Goal: Navigation & Orientation: Find specific page/section

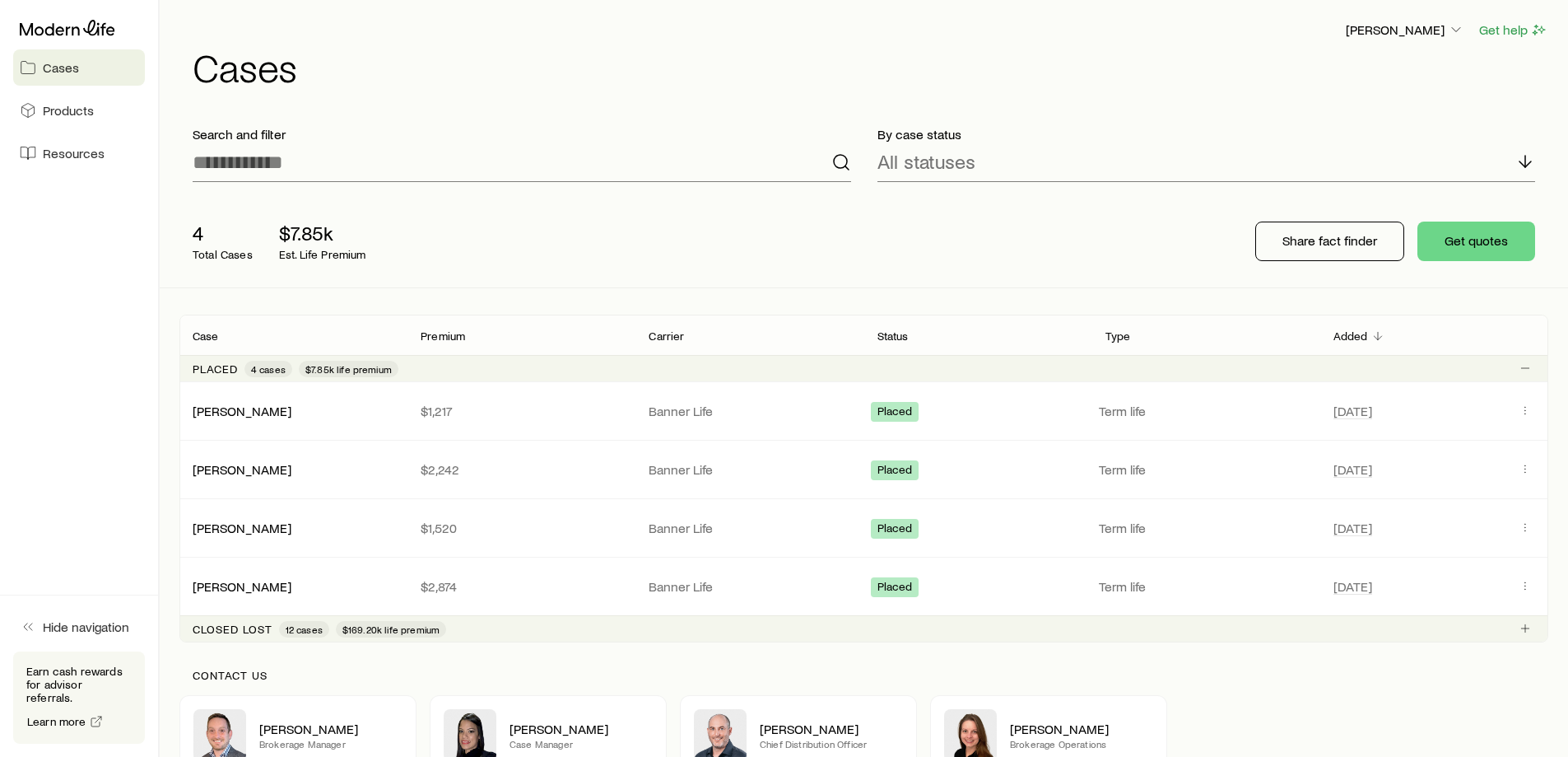
click at [60, 116] on span "Products" at bounding box center [68, 110] width 51 height 17
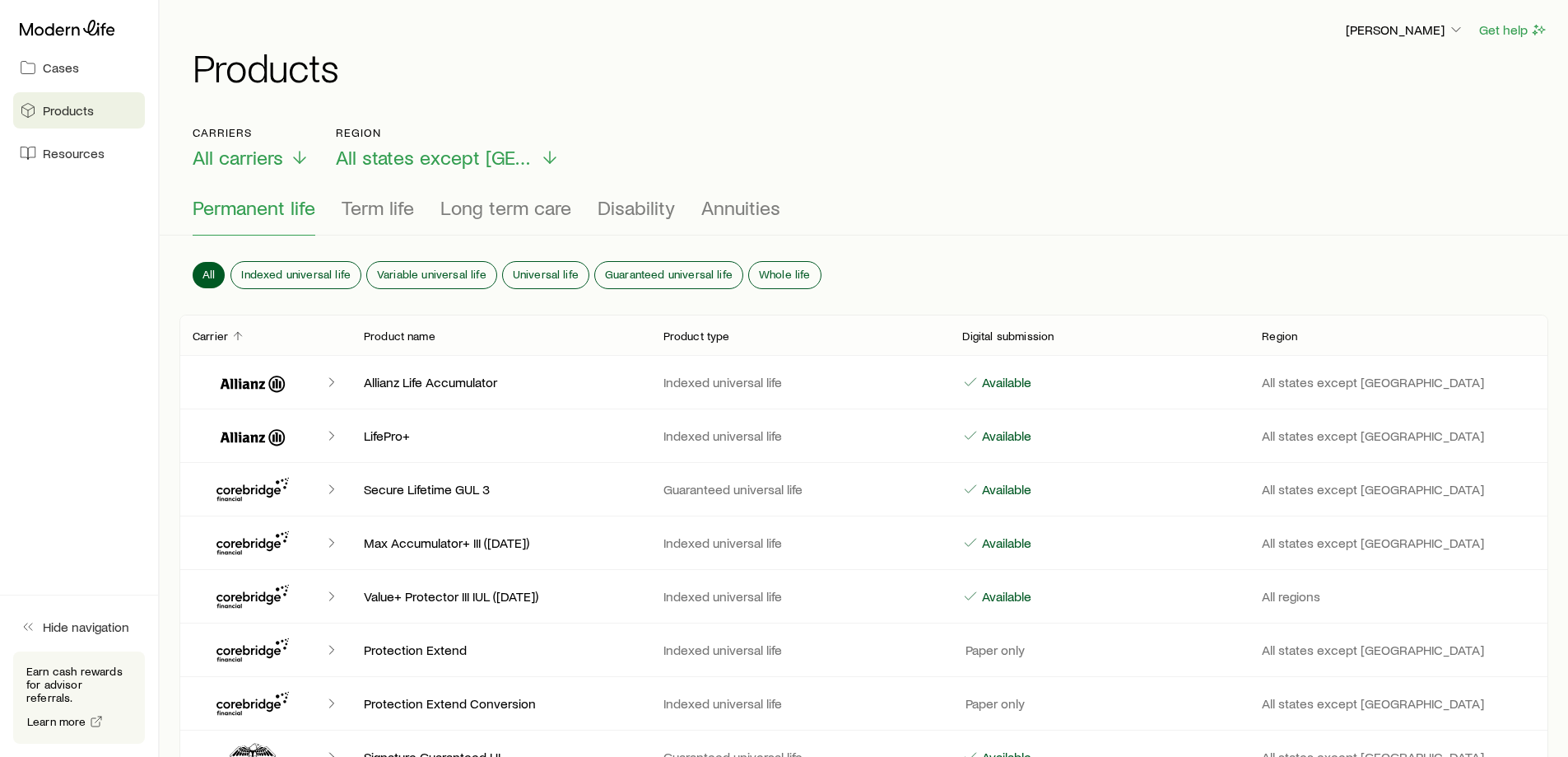
click at [55, 68] on span "Cases" at bounding box center [60, 68] width 36 height 17
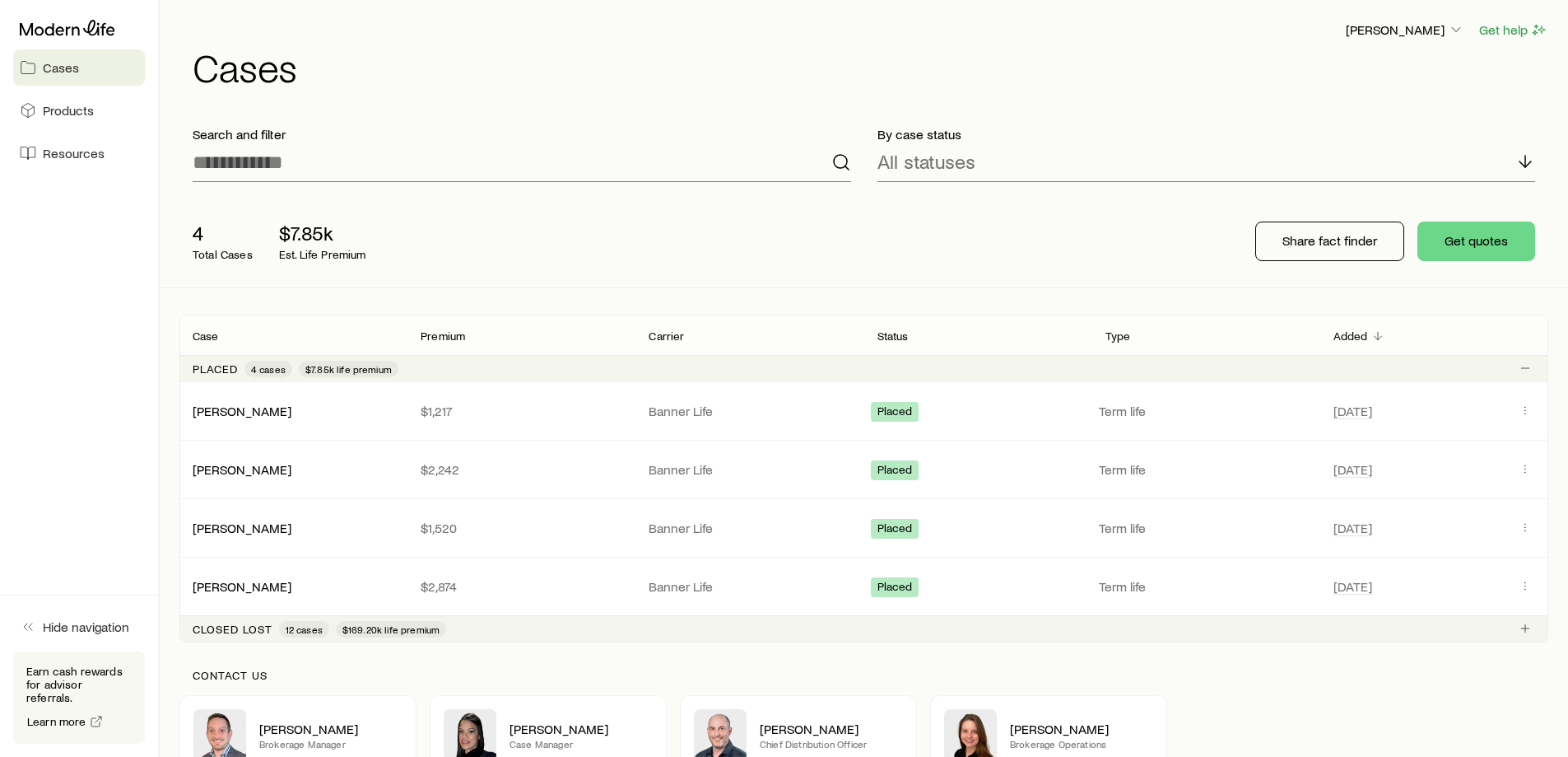
click at [42, 25] on icon at bounding box center [67, 28] width 95 height 17
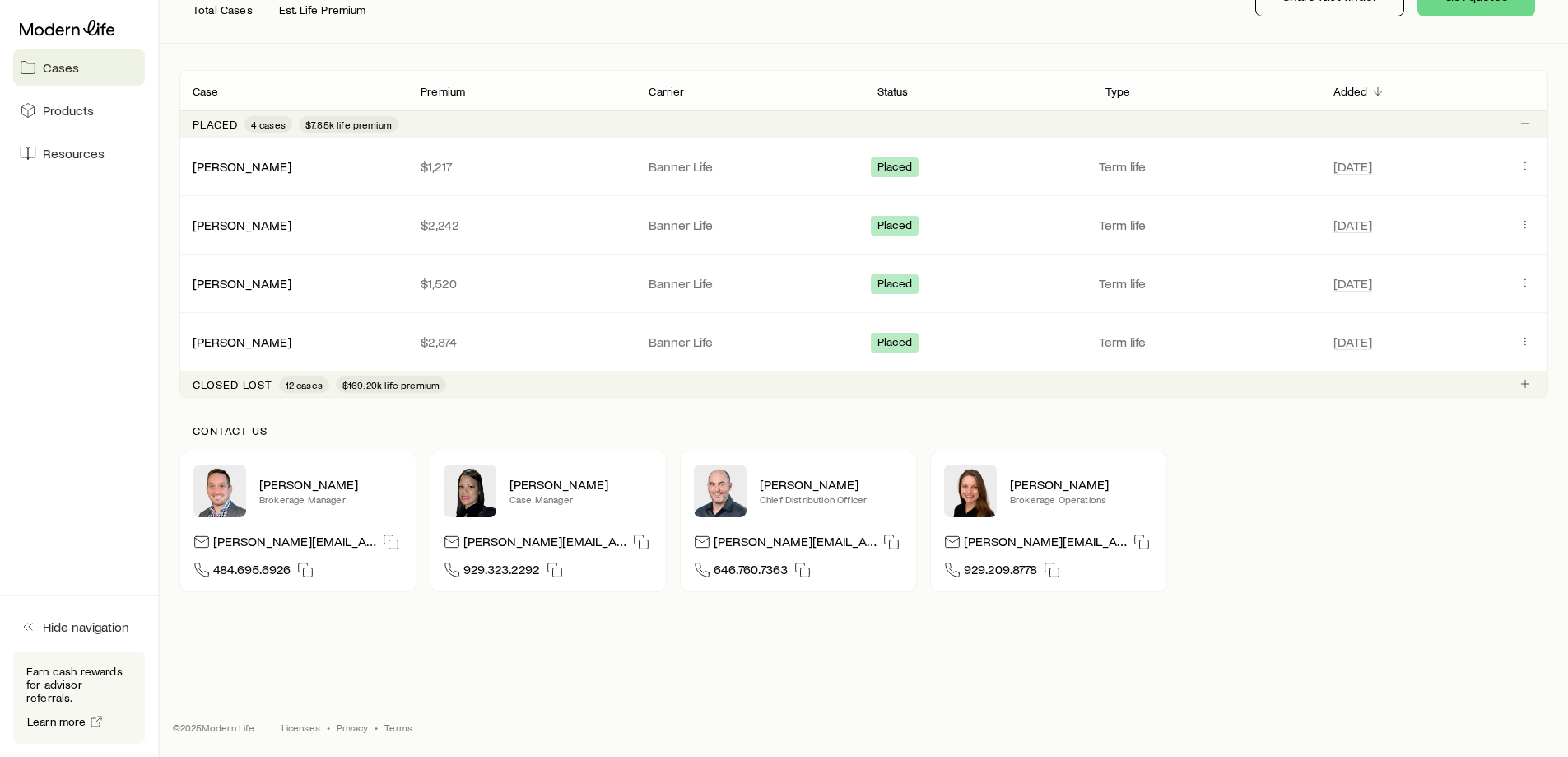
click at [234, 389] on p "Closed lost" at bounding box center [233, 384] width 80 height 13
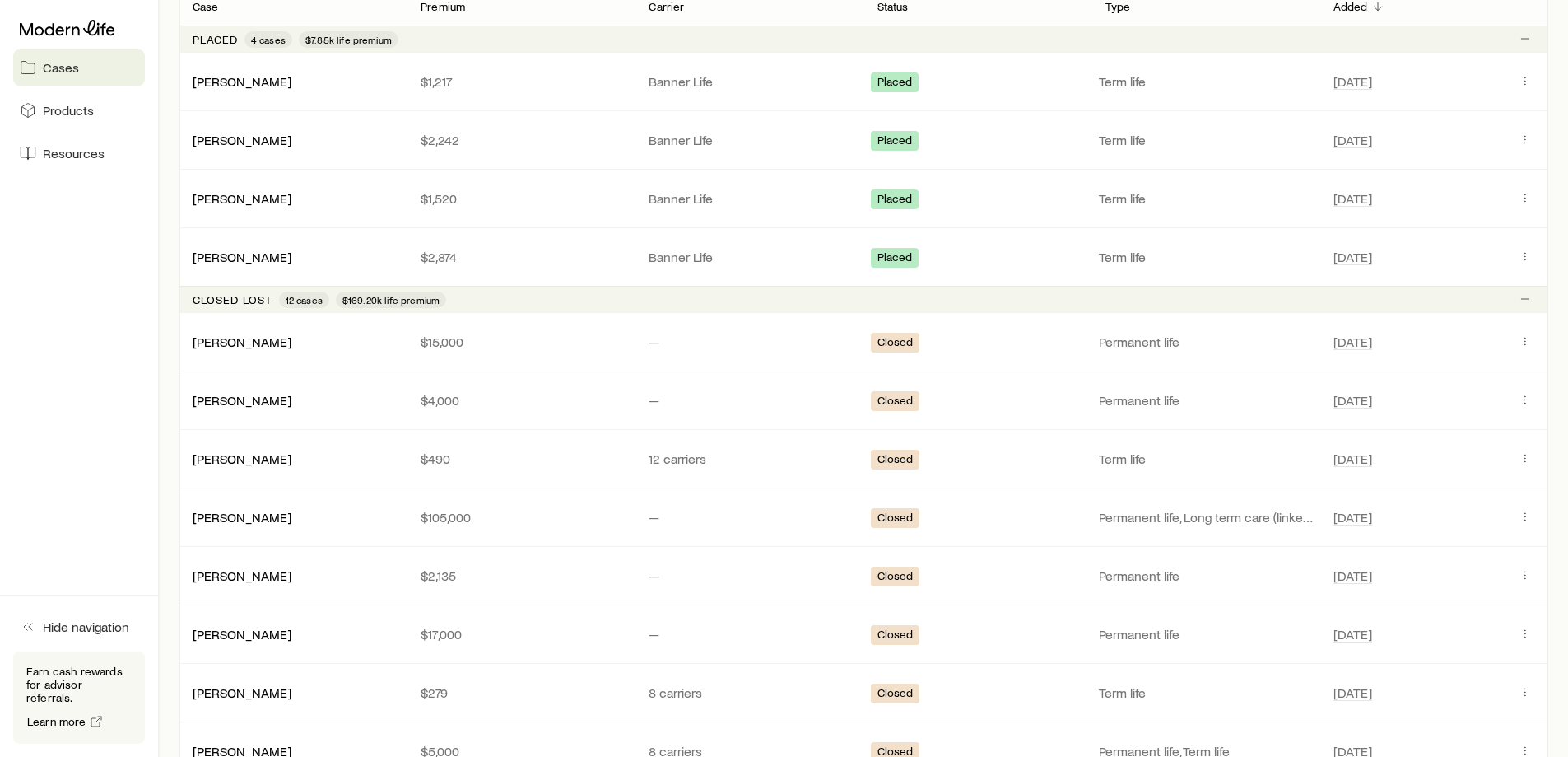
scroll to position [287, 0]
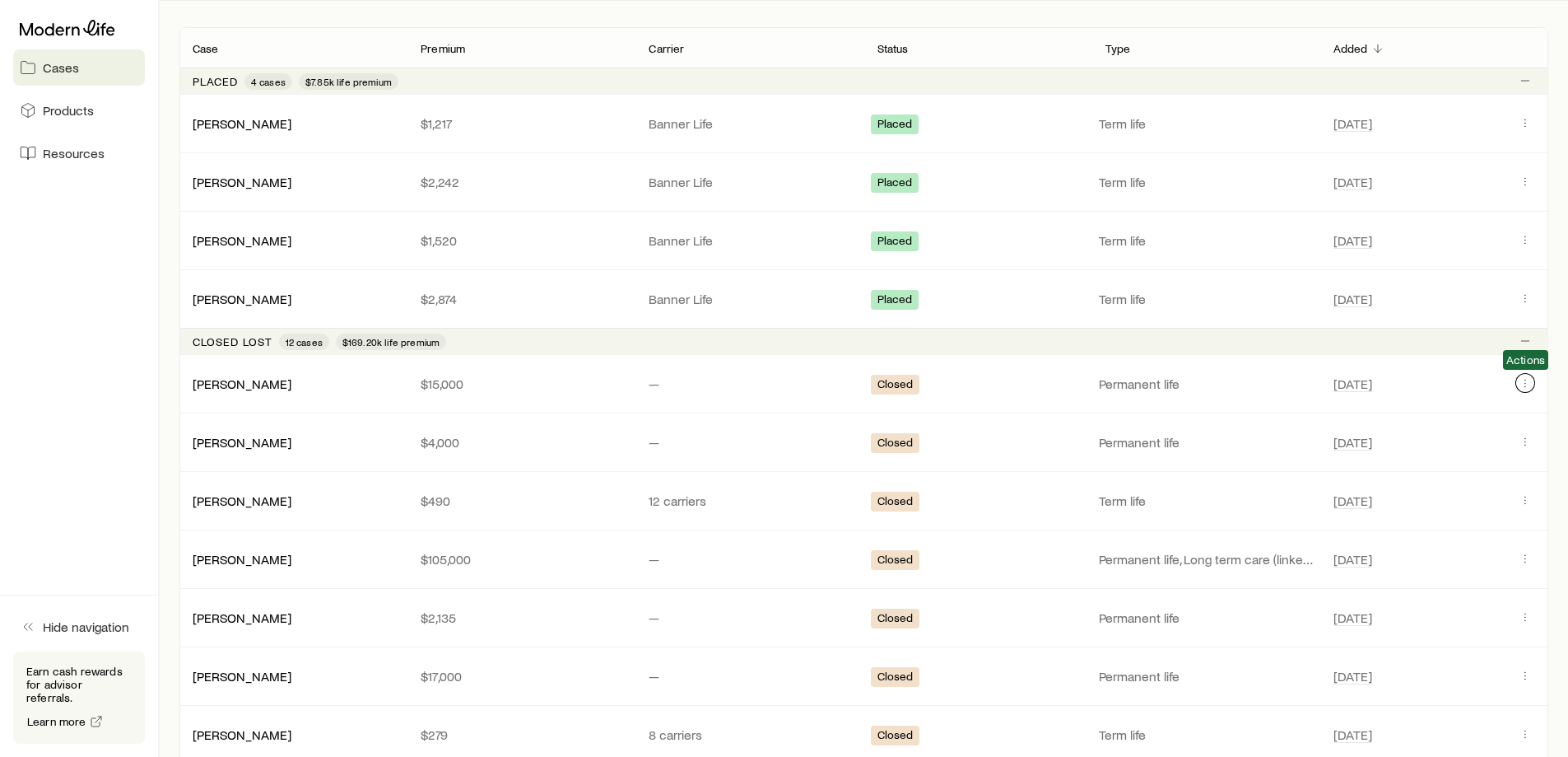
click at [1525, 383] on icon "Client cases" at bounding box center [1525, 383] width 1 height 1
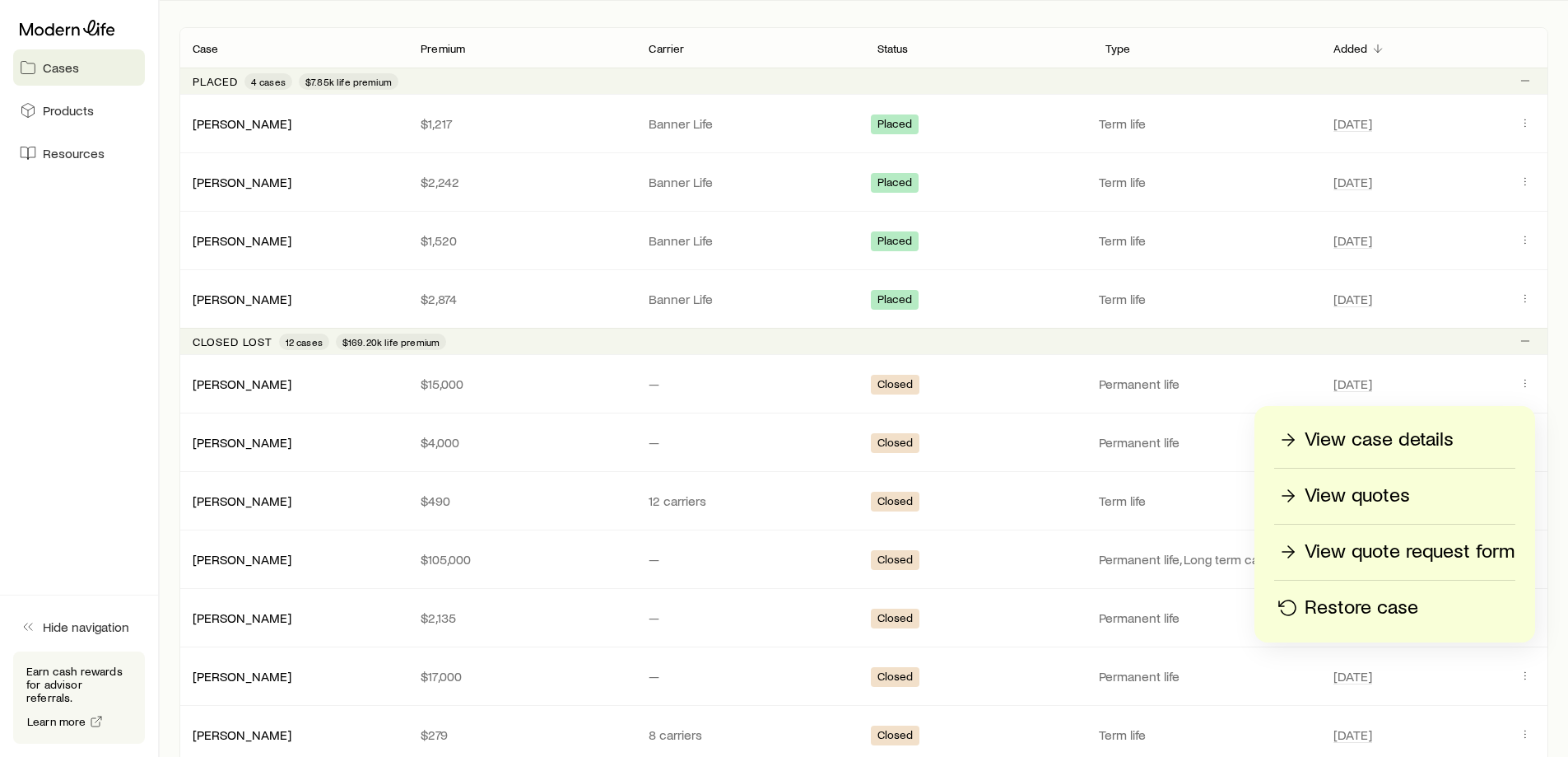
click at [1394, 441] on p "View case details" at bounding box center [1379, 439] width 149 height 27
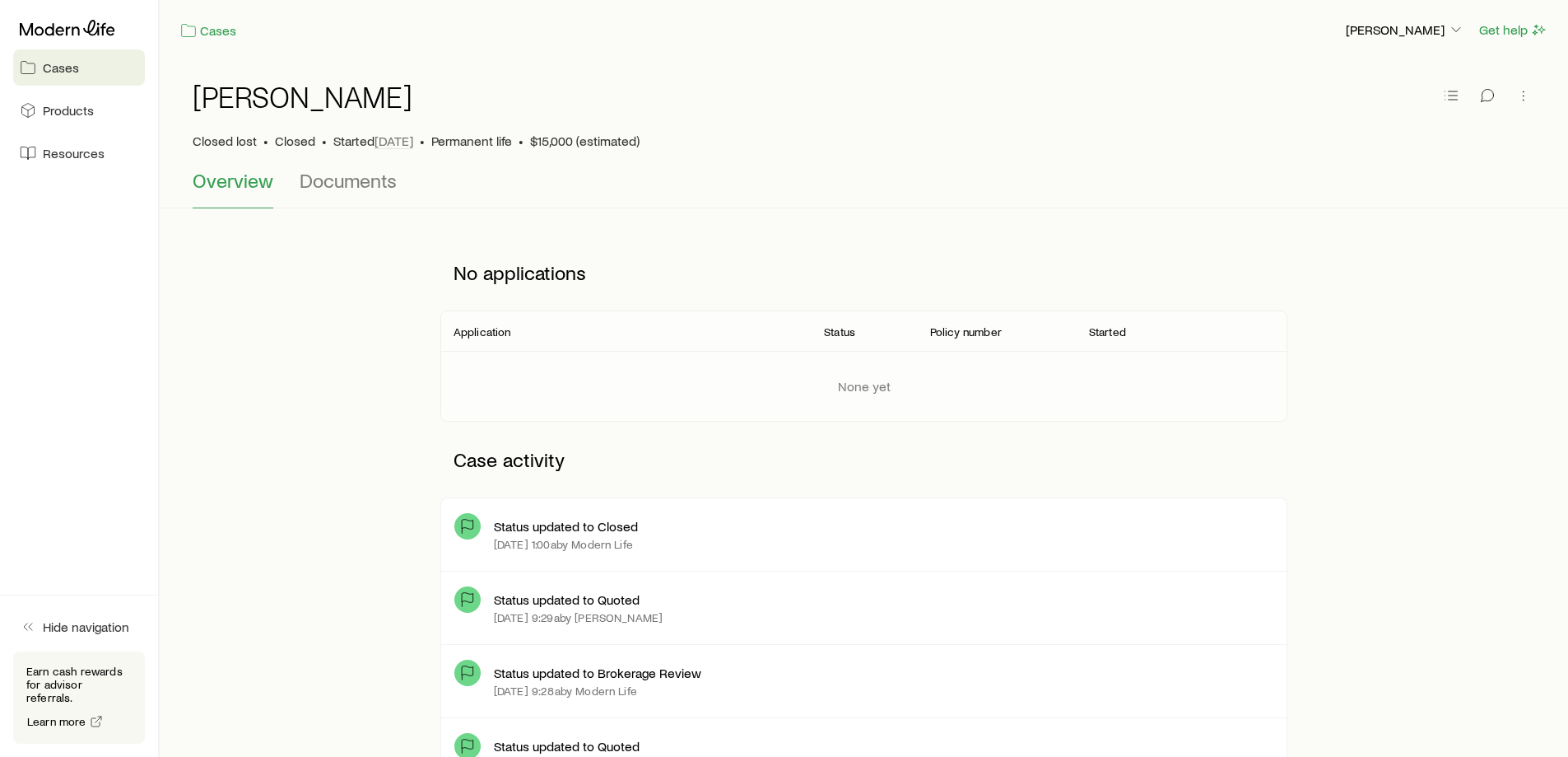
click at [360, 176] on span "Documents" at bounding box center [348, 181] width 97 height 23
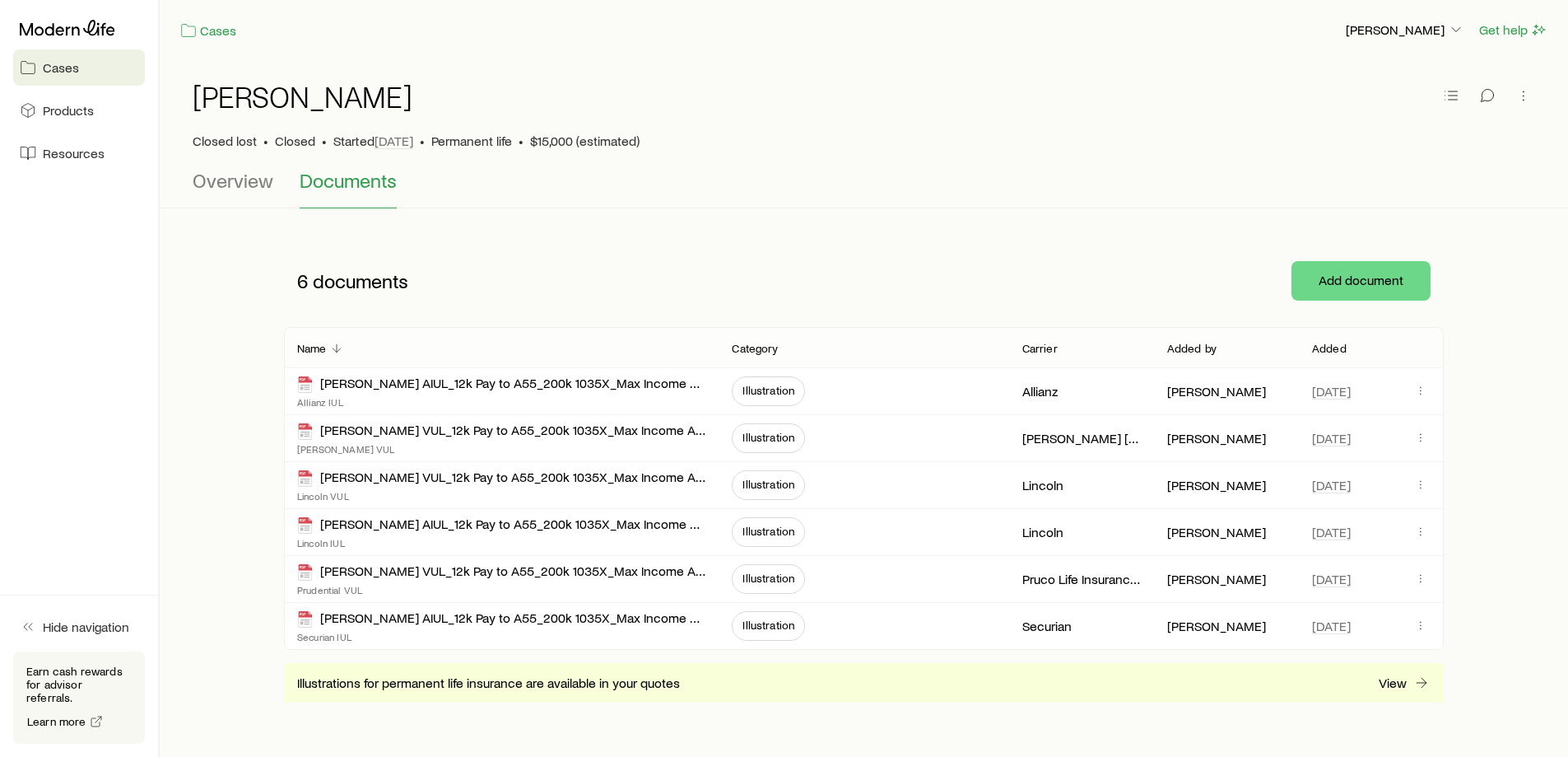
click at [227, 182] on span "Overview" at bounding box center [233, 181] width 81 height 23
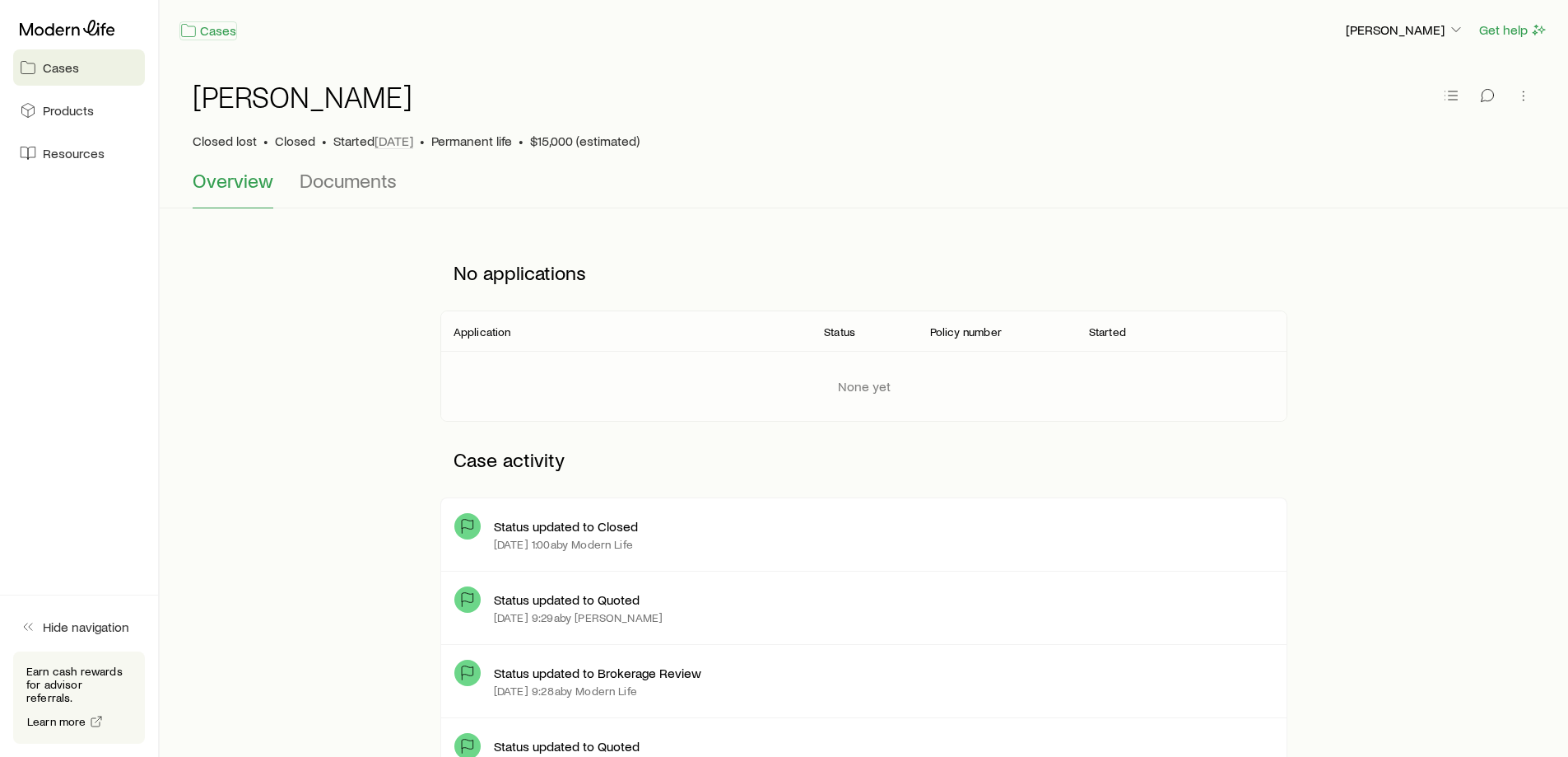
click at [207, 31] on link "Cases" at bounding box center [208, 30] width 58 height 19
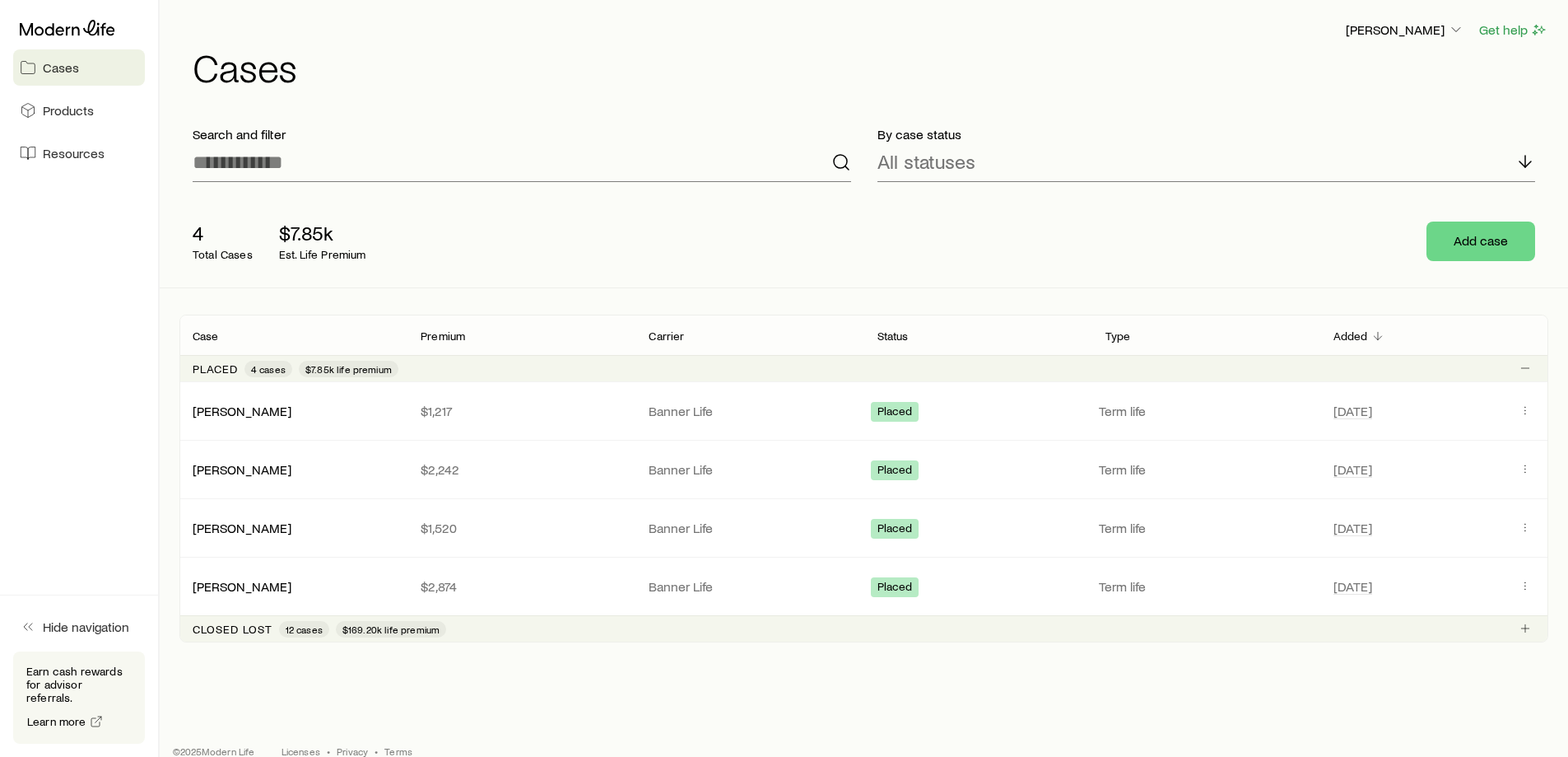
scroll to position [24, 0]
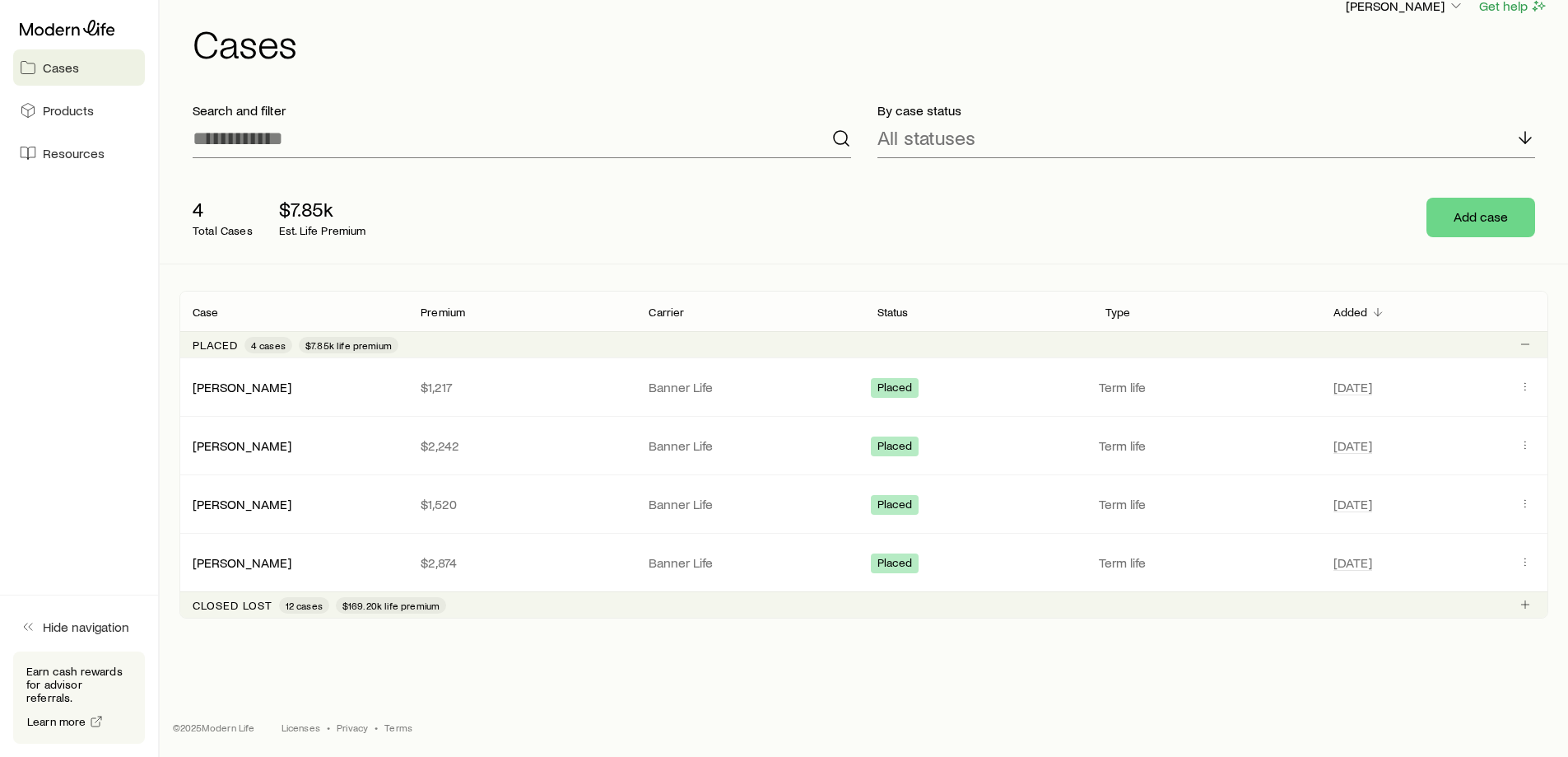
click at [229, 608] on p "Closed lost" at bounding box center [233, 605] width 80 height 13
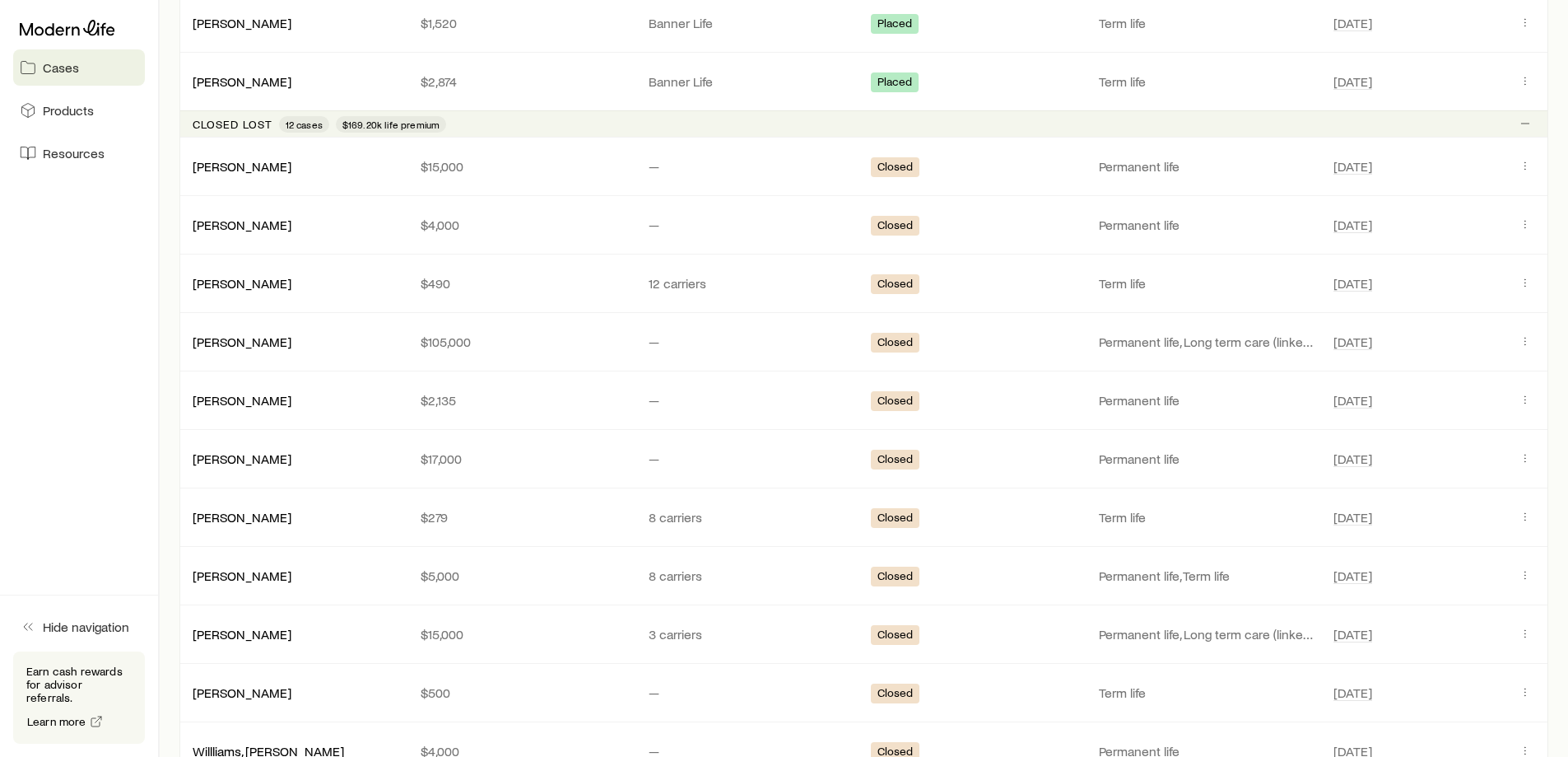
scroll to position [518, 0]
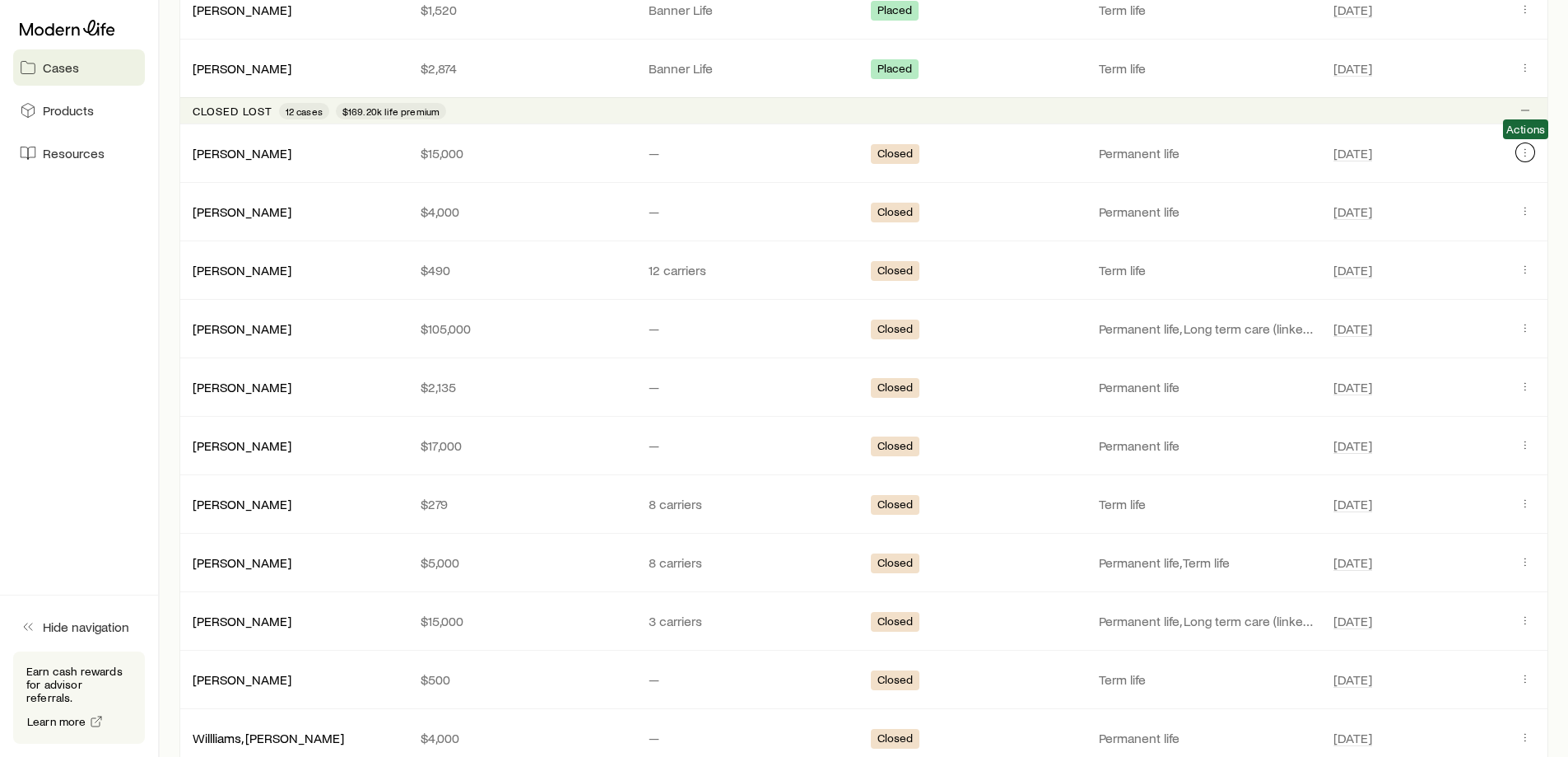
click at [1518, 149] on button "Client cases" at bounding box center [1525, 152] width 20 height 20
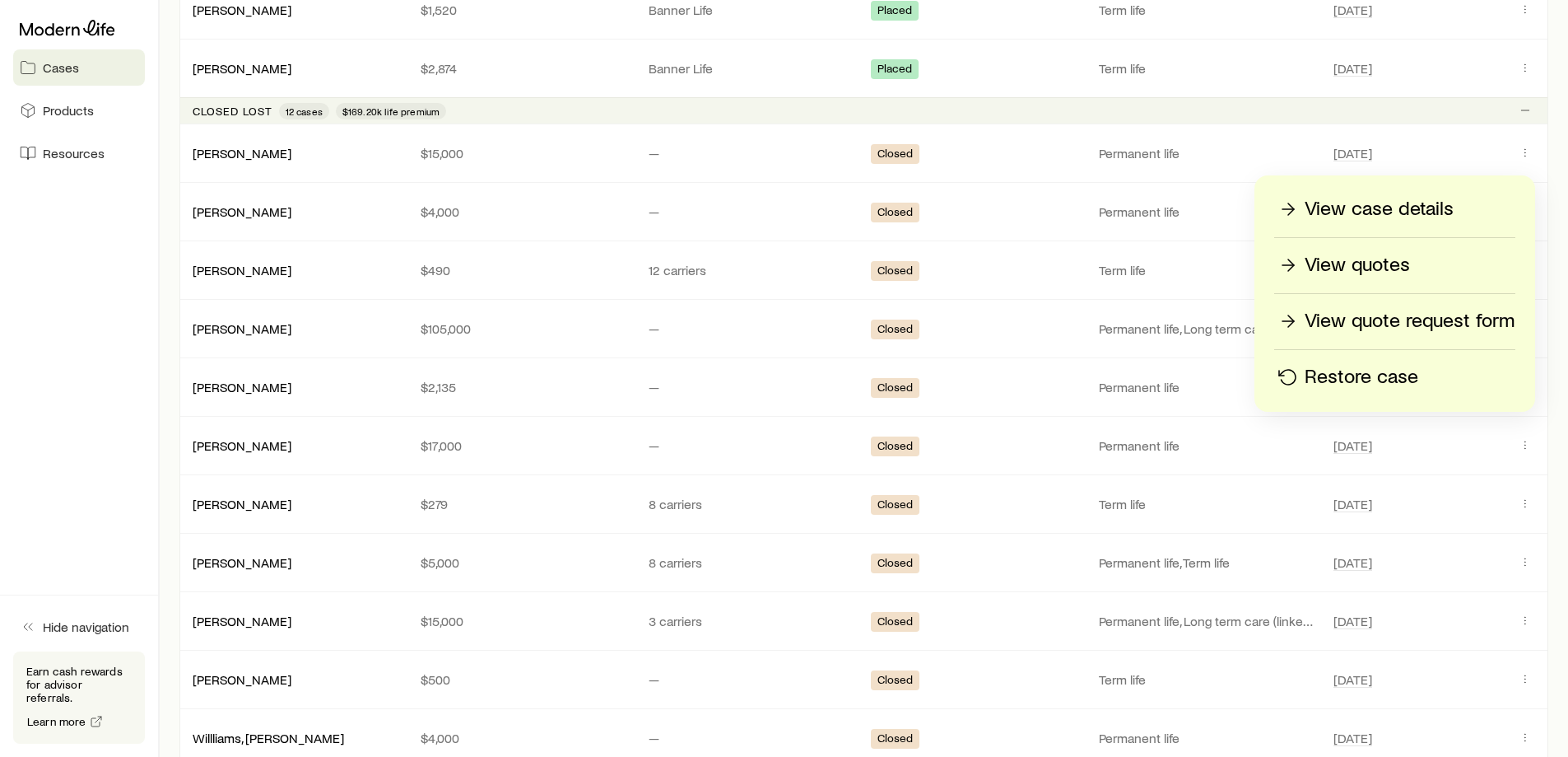
click at [1358, 374] on p "Restore case" at bounding box center [1362, 377] width 114 height 27
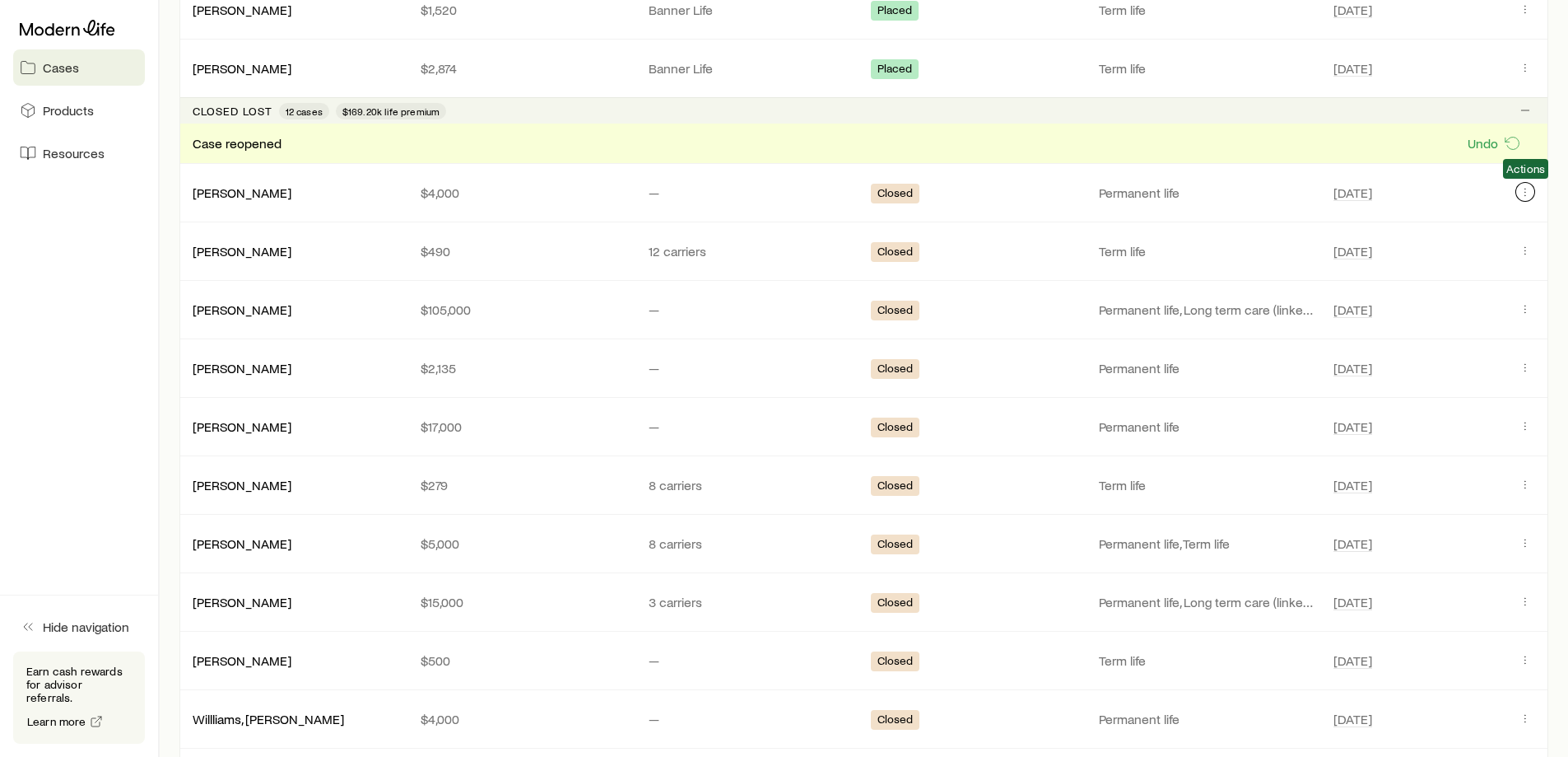
click at [1526, 195] on icon "Client cases" at bounding box center [1525, 191] width 13 height 13
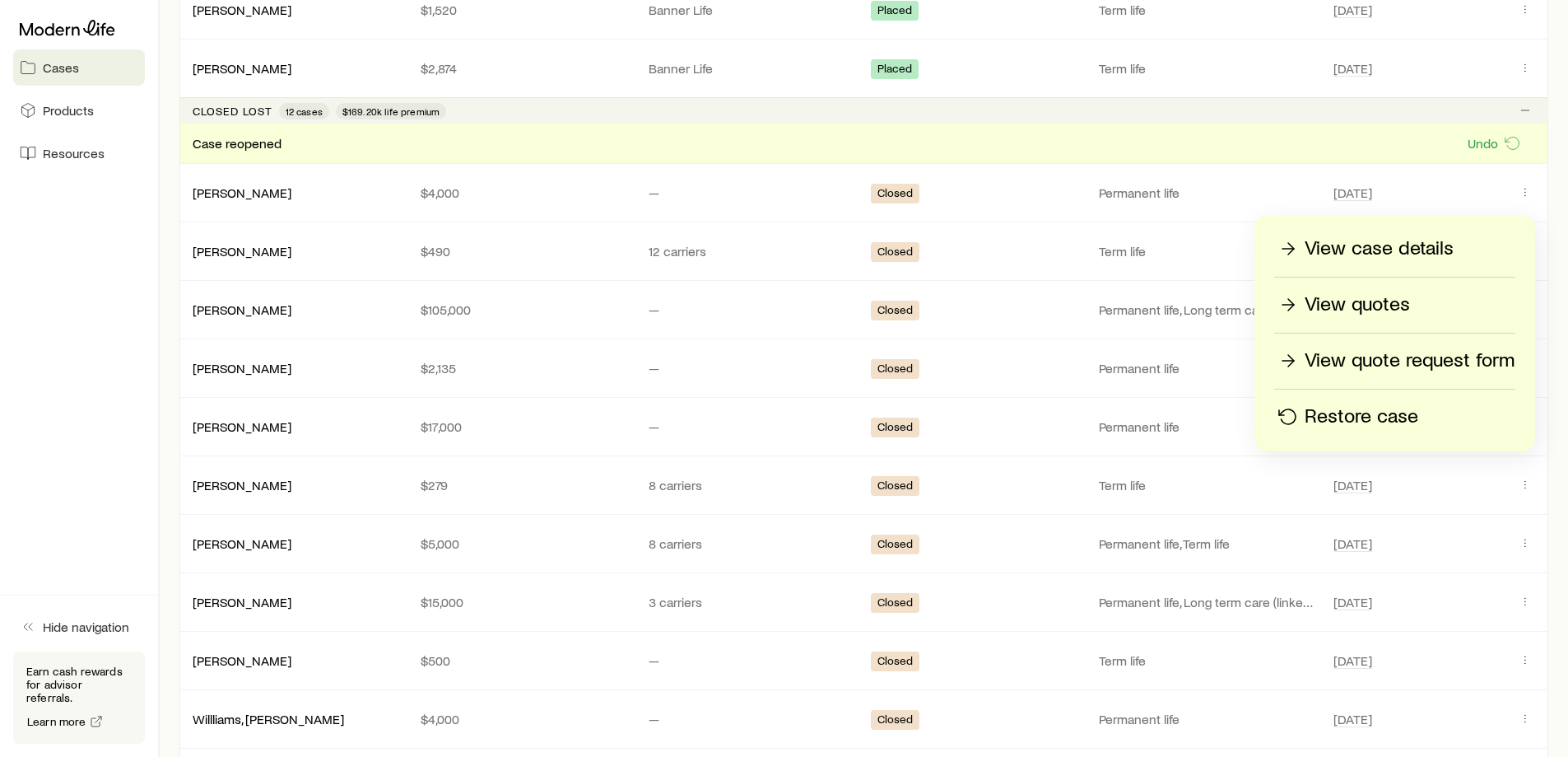
click at [1374, 415] on p "Restore case" at bounding box center [1362, 416] width 114 height 27
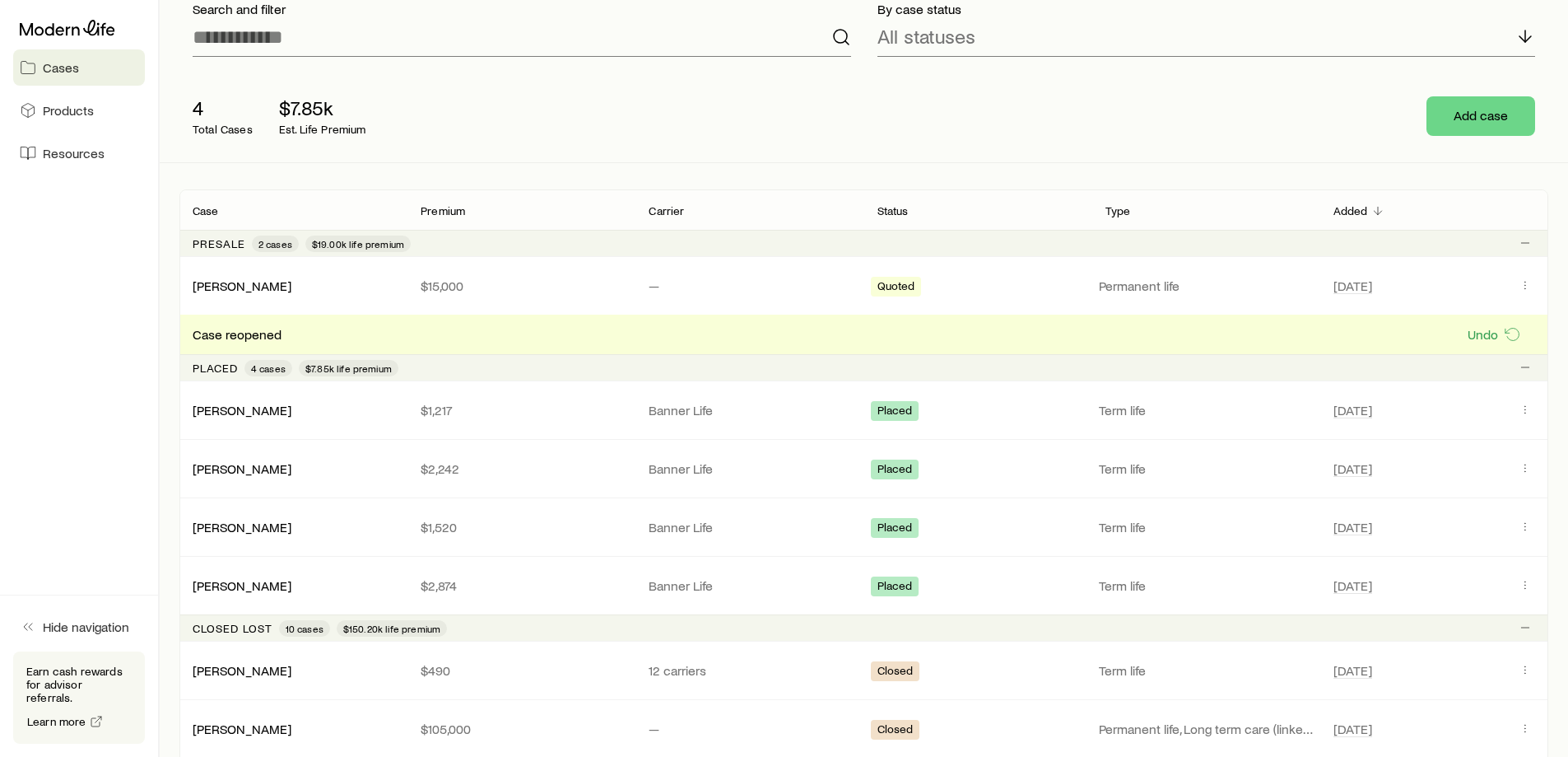
scroll to position [66, 0]
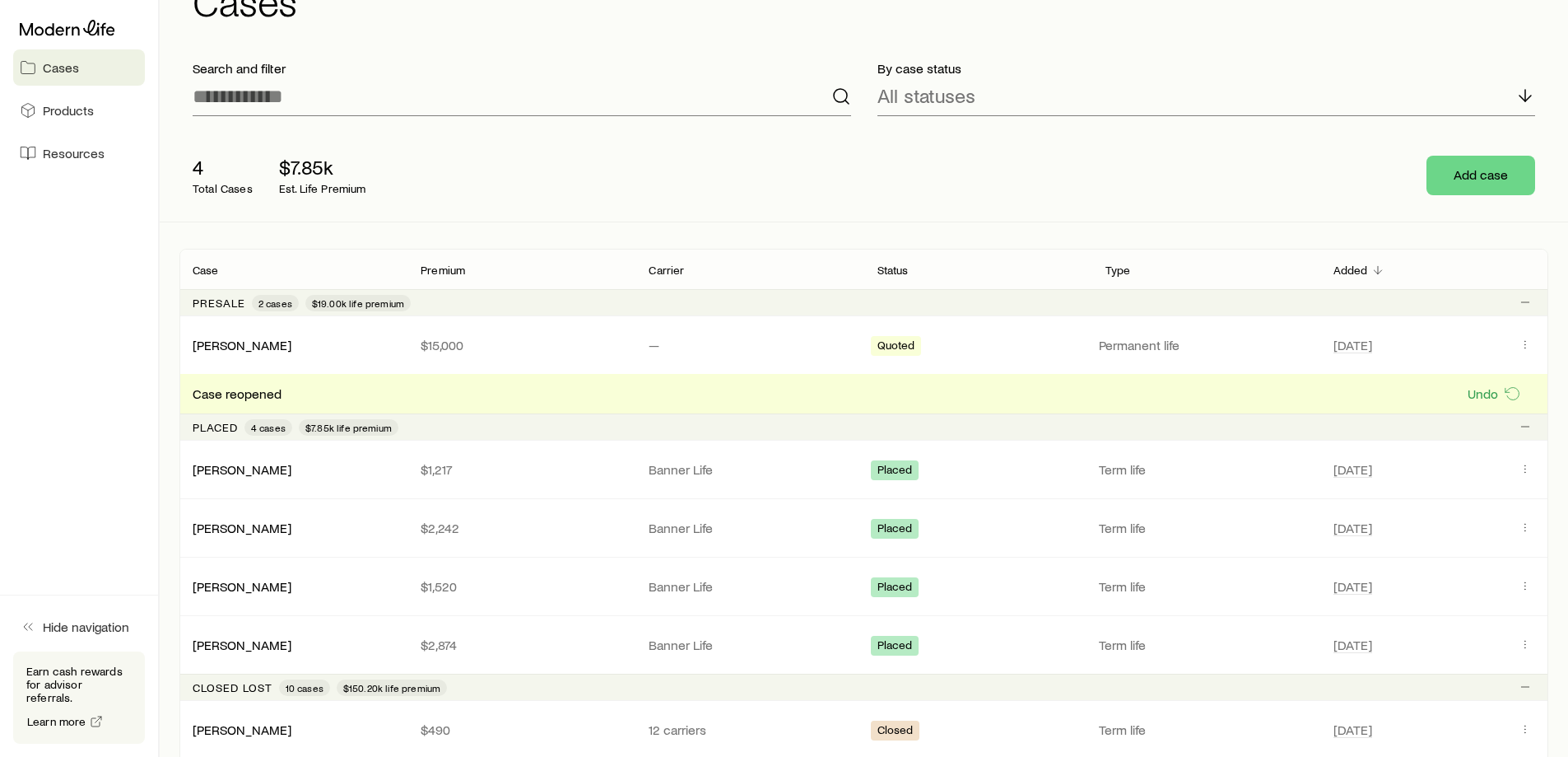
click at [1141, 350] on p "Permanent life" at bounding box center [1207, 345] width 215 height 17
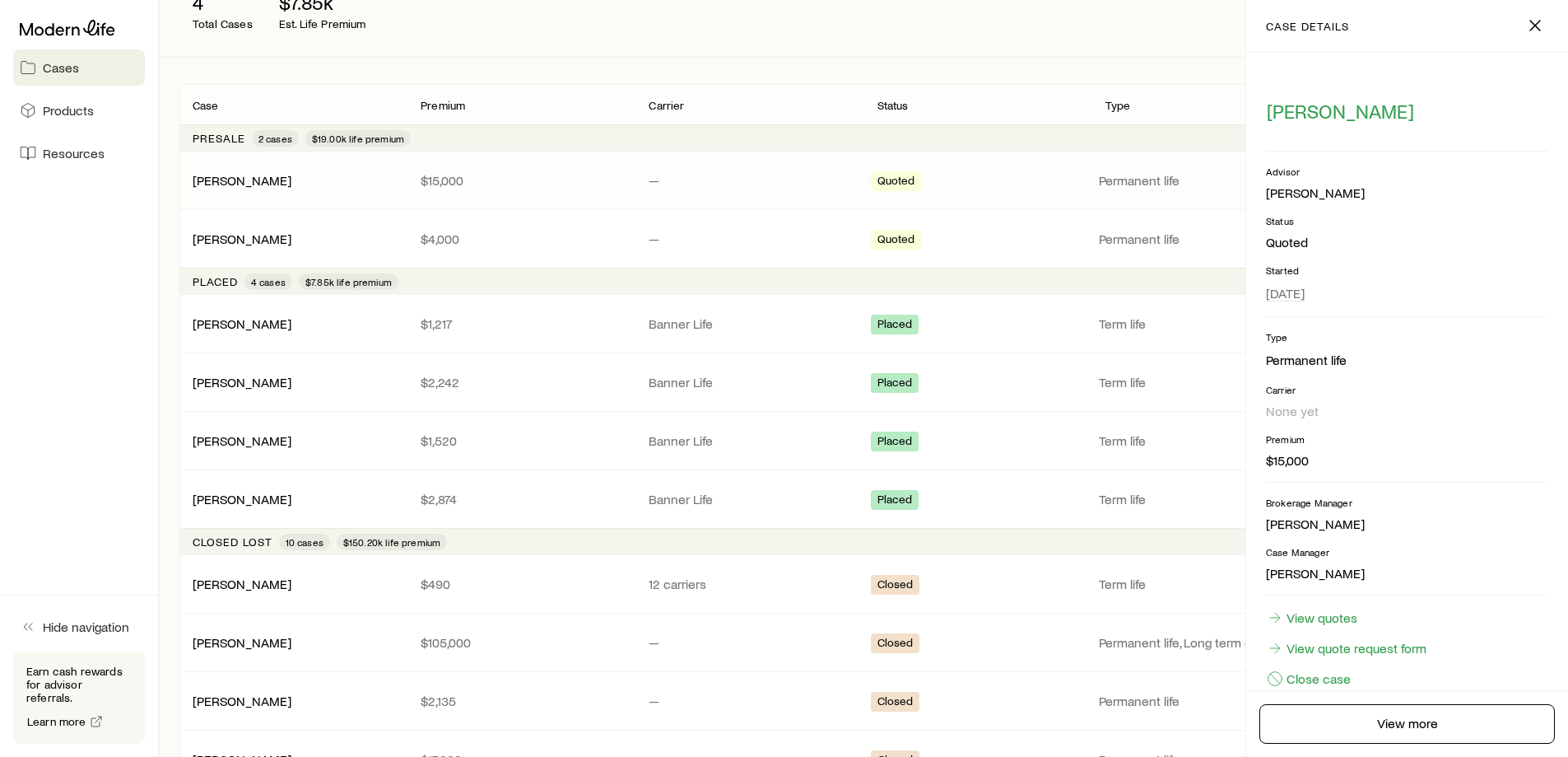
scroll to position [29, 0]
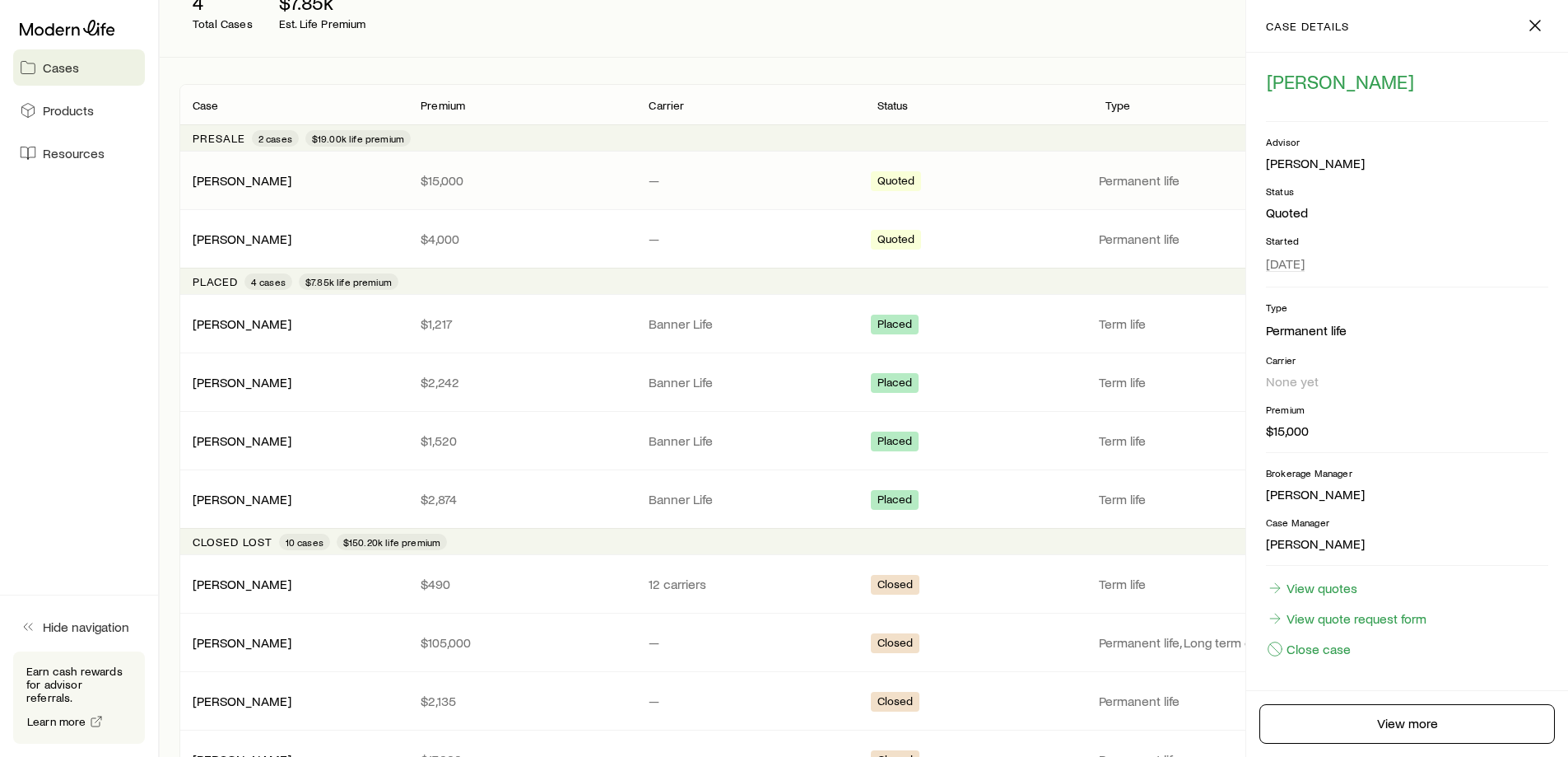
click at [796, 59] on div "Search and filter By case status All statuses 4 Total Cases $7.85k Est. Life Pr…" at bounding box center [864, 524] width 1369 height 1284
click at [1533, 22] on icon "button" at bounding box center [1535, 26] width 20 height 20
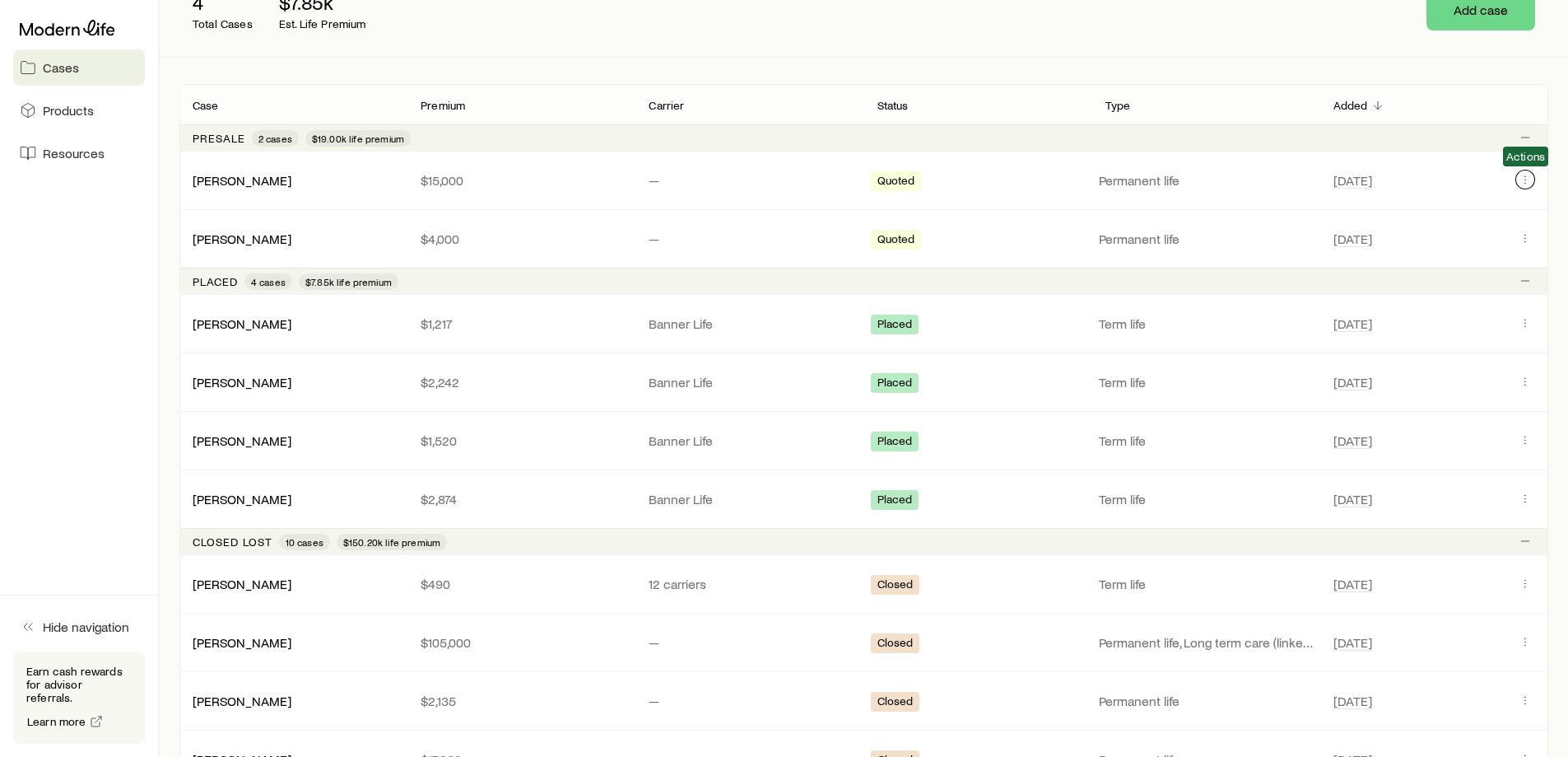
click at [1525, 172] on button "Client cases" at bounding box center [1525, 180] width 20 height 20
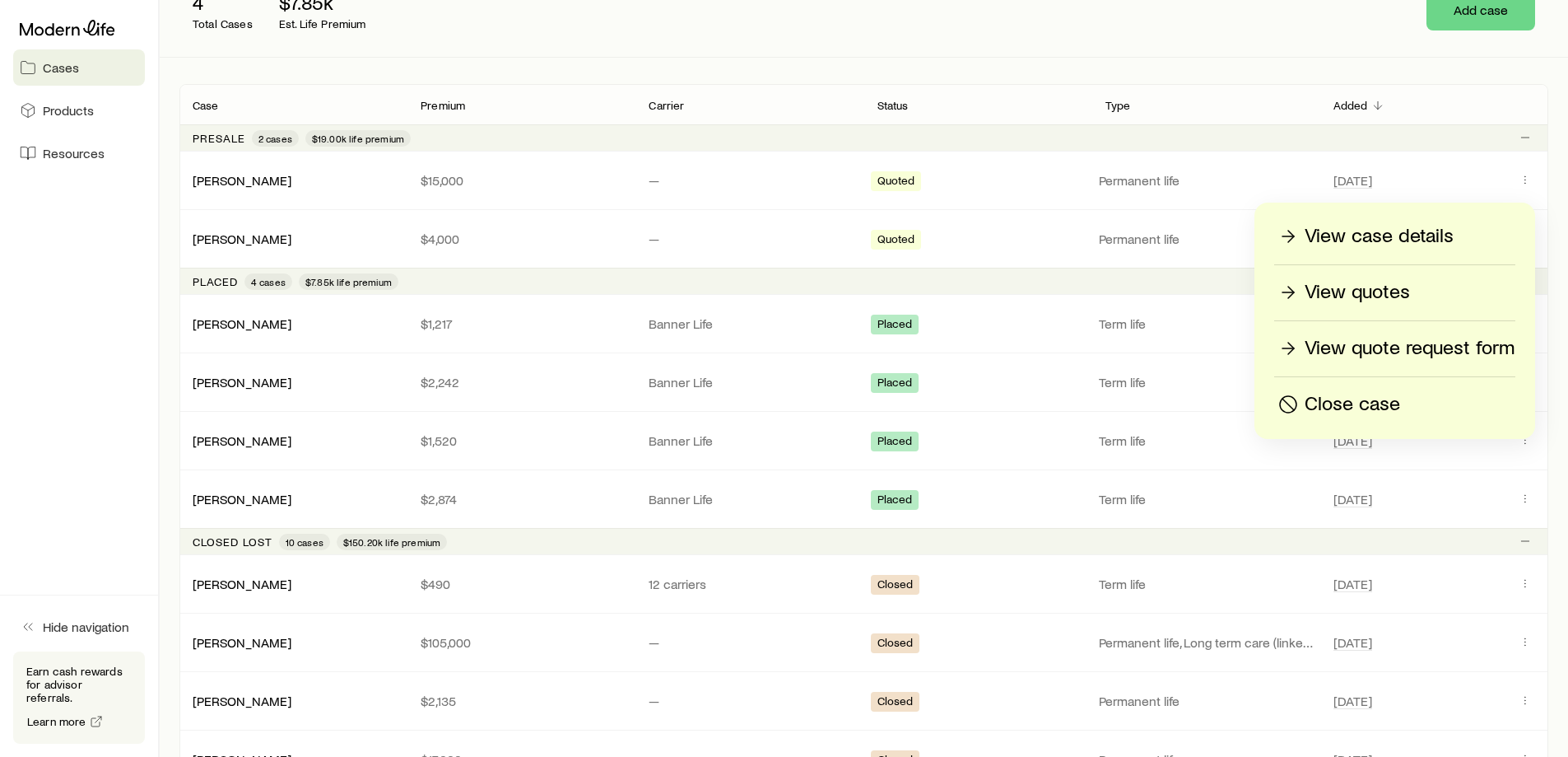
click at [1380, 233] on p "View case details" at bounding box center [1379, 237] width 149 height 27
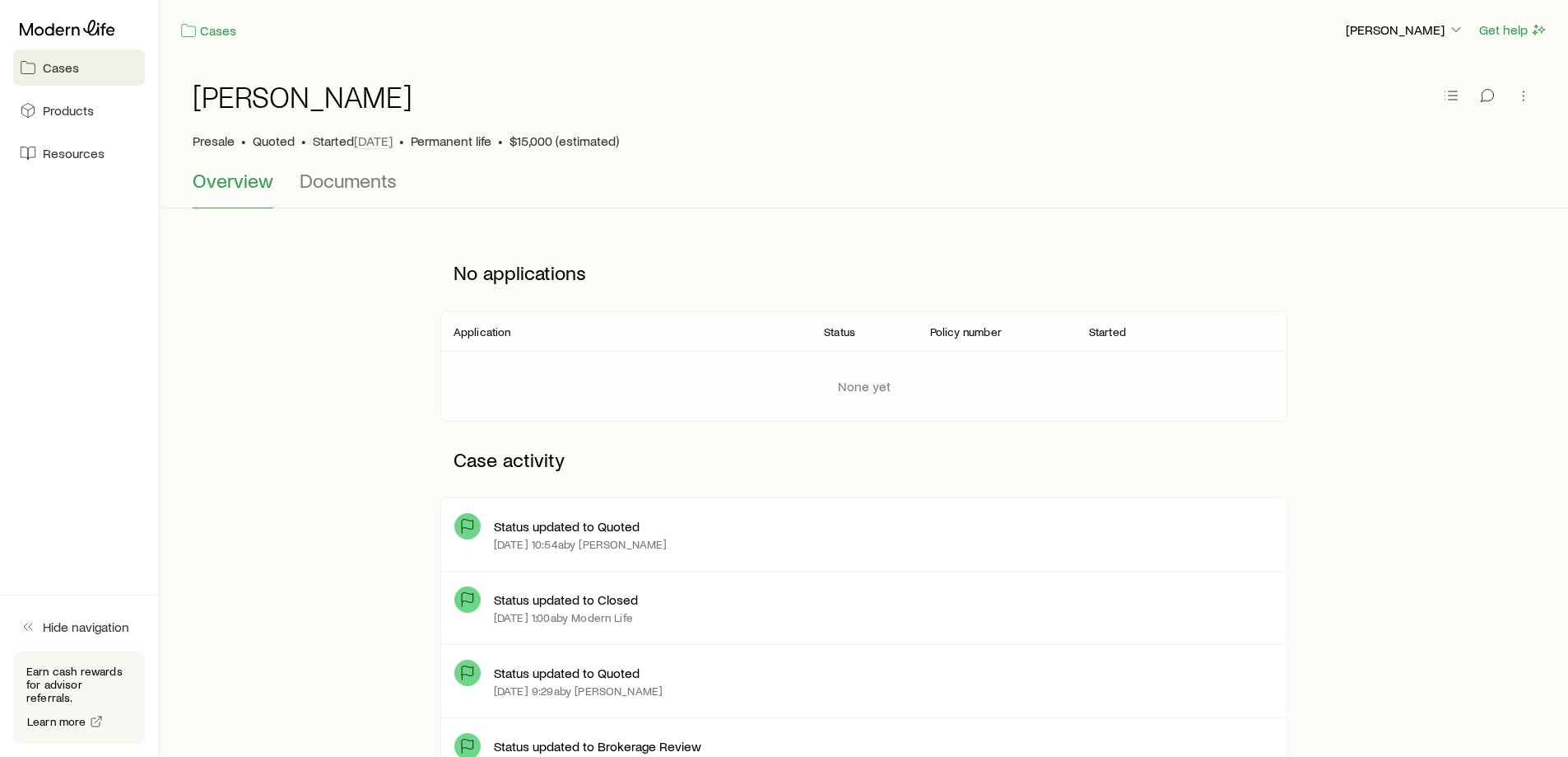
click at [338, 188] on span "Documents" at bounding box center [348, 181] width 97 height 23
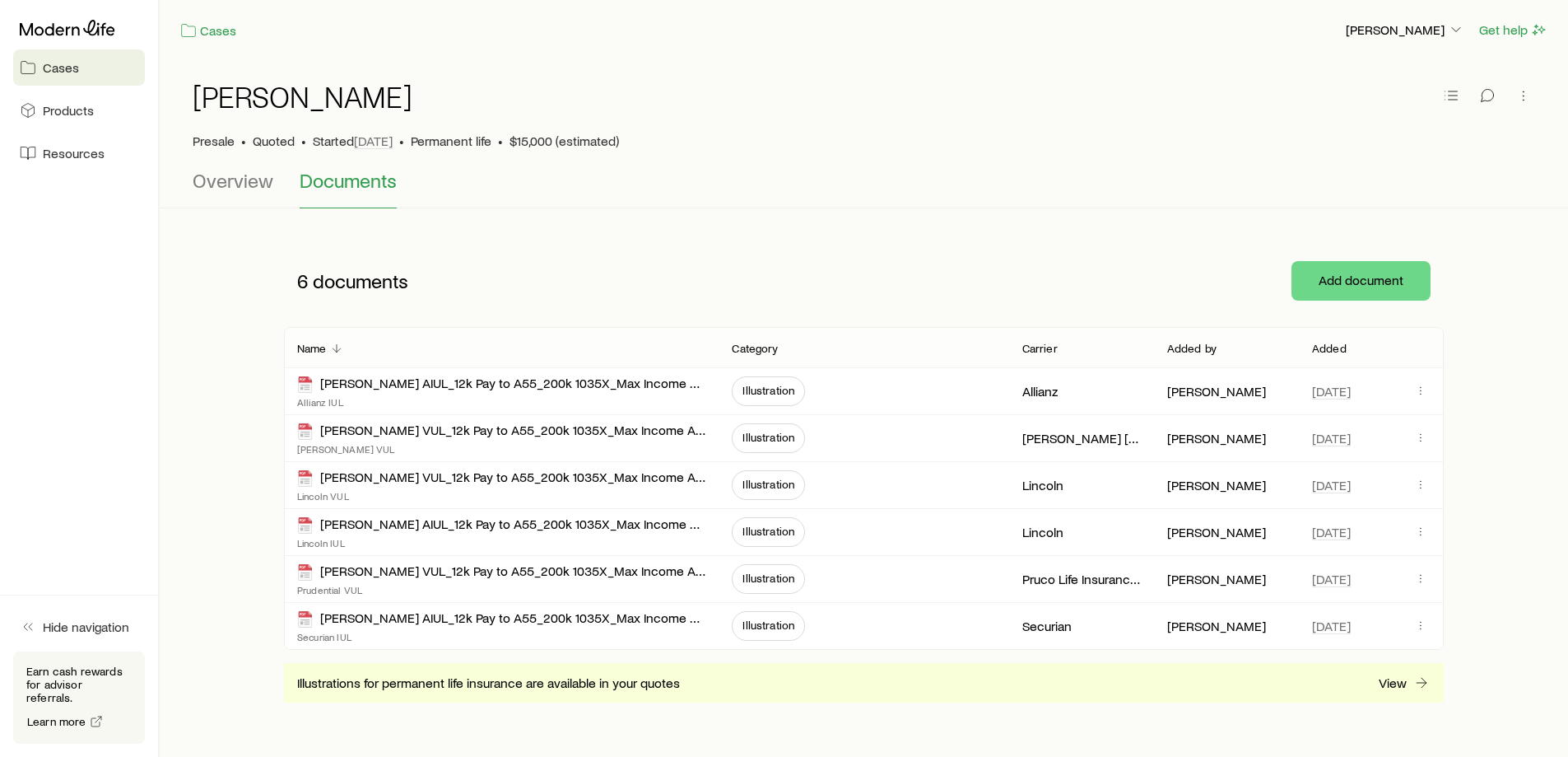
click at [236, 176] on span "Overview" at bounding box center [233, 181] width 81 height 23
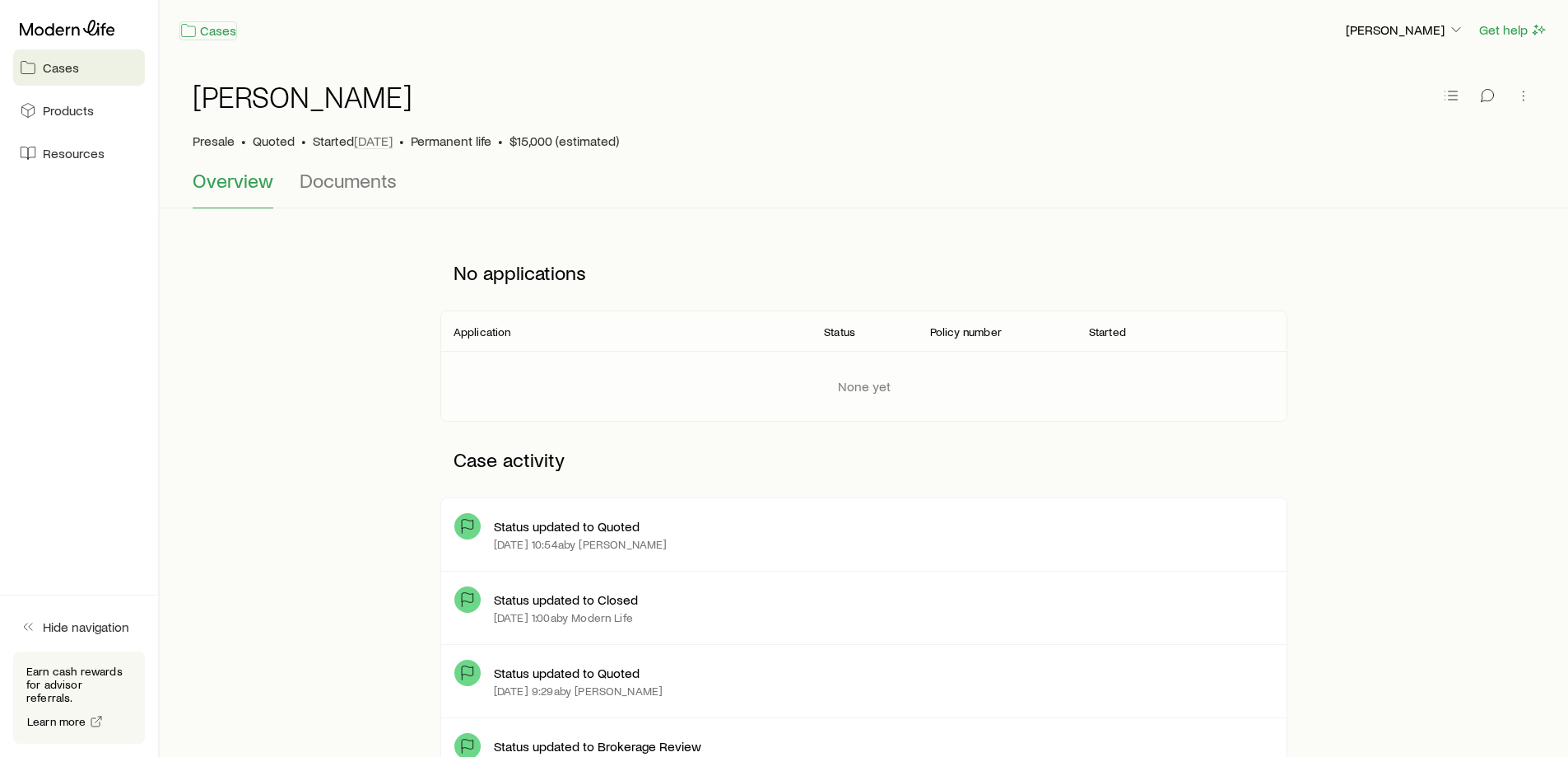
click at [208, 28] on link "Cases" at bounding box center [208, 30] width 58 height 19
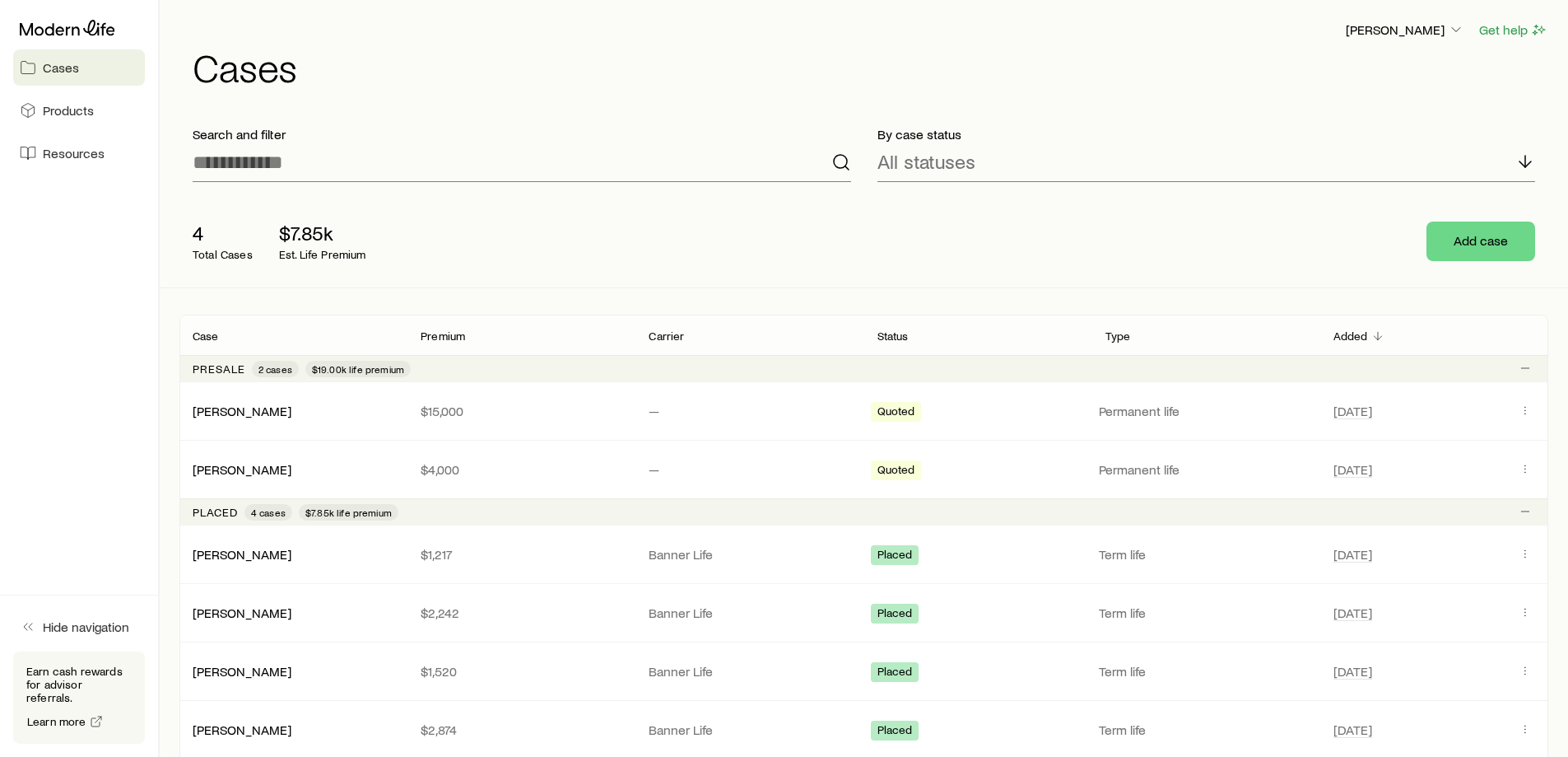
click at [51, 29] on icon at bounding box center [67, 28] width 95 height 17
click at [1387, 28] on p "[PERSON_NAME]" at bounding box center [1404, 29] width 118 height 17
click at [768, 251] on div "6 Total Cases $26.85k Est. Life Premium Share fact finder Get quotes" at bounding box center [864, 241] width 1369 height 93
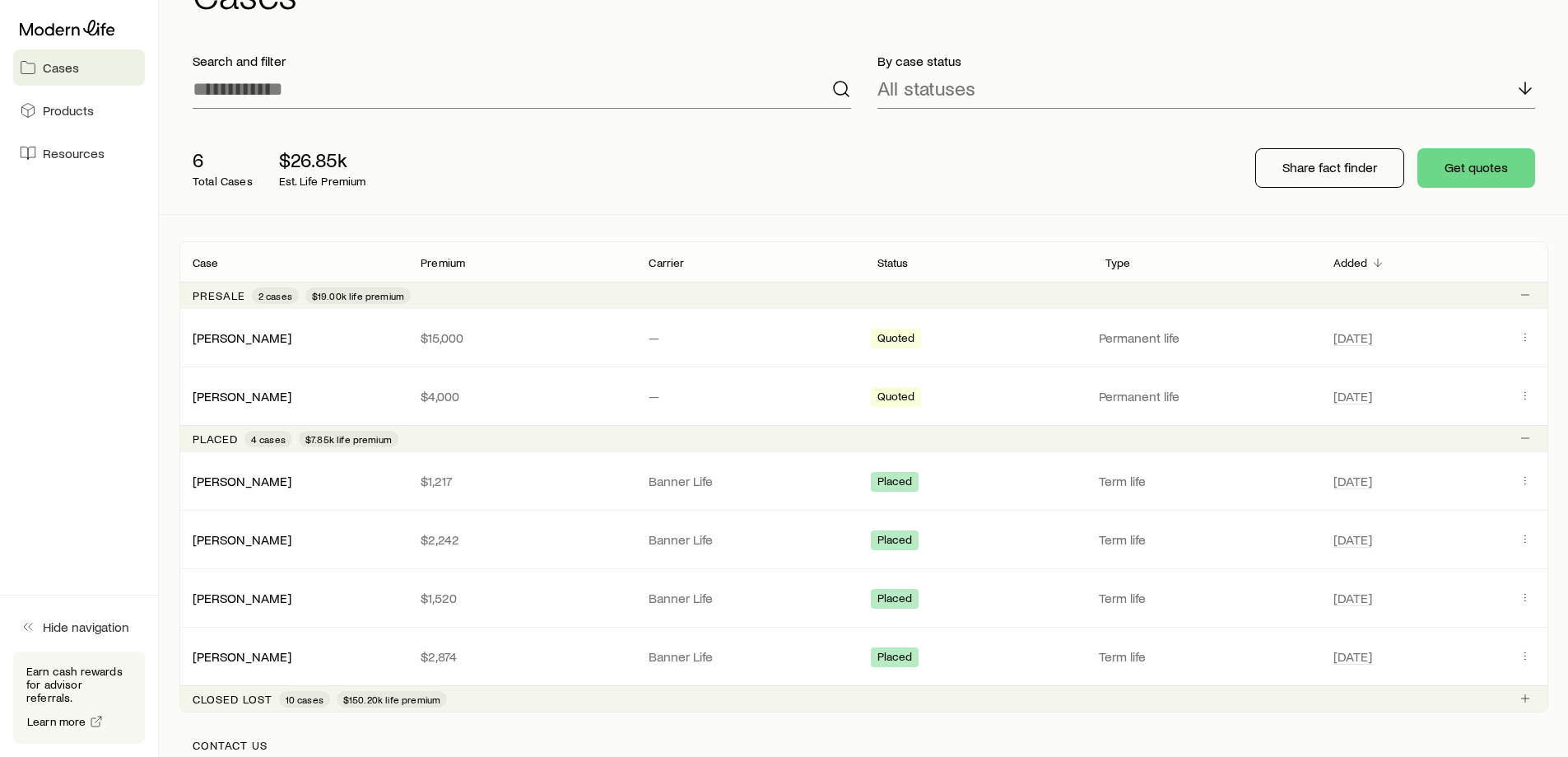
scroll to position [388, 0]
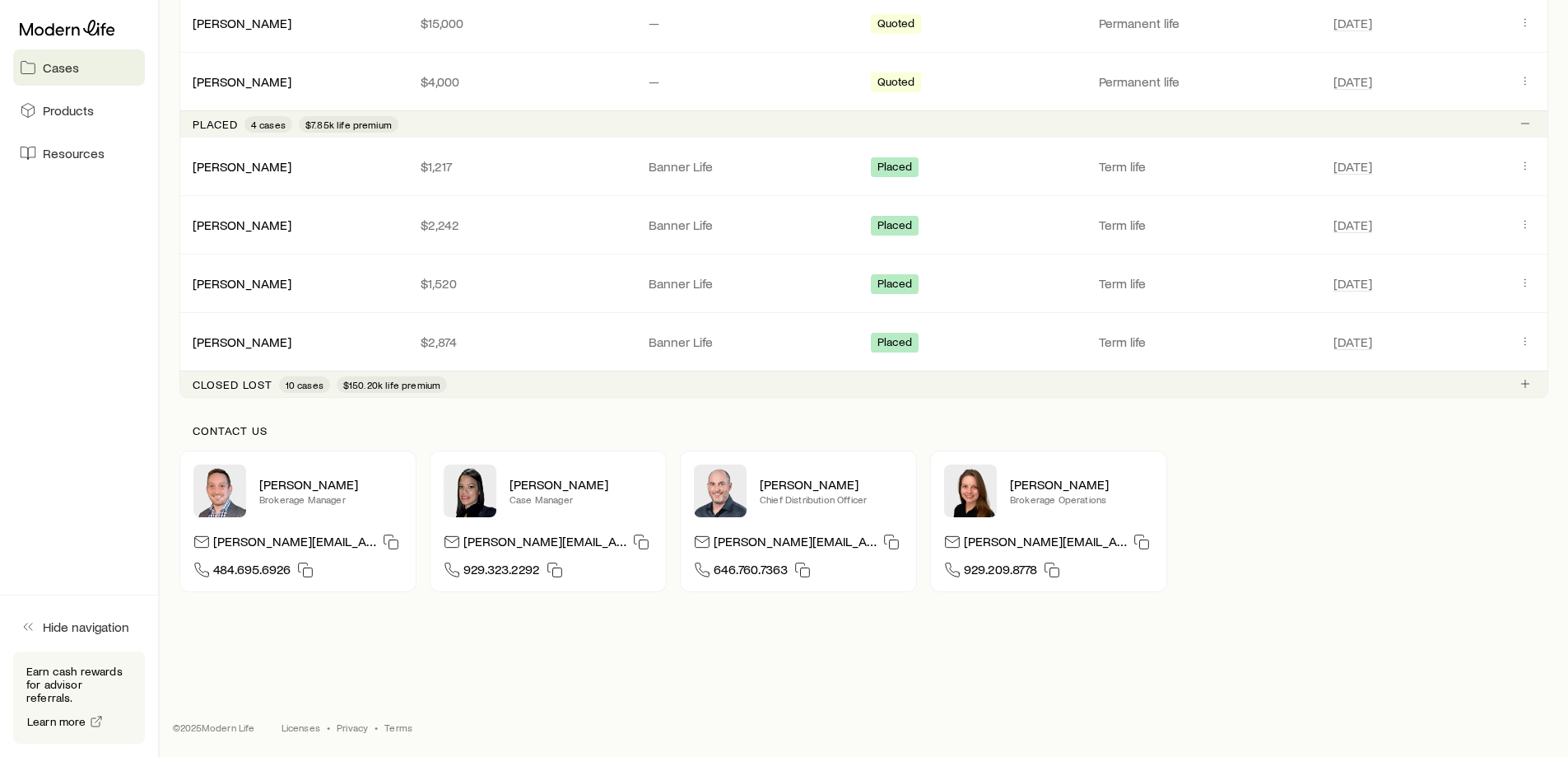
click at [73, 158] on span "Resources" at bounding box center [73, 153] width 61 height 17
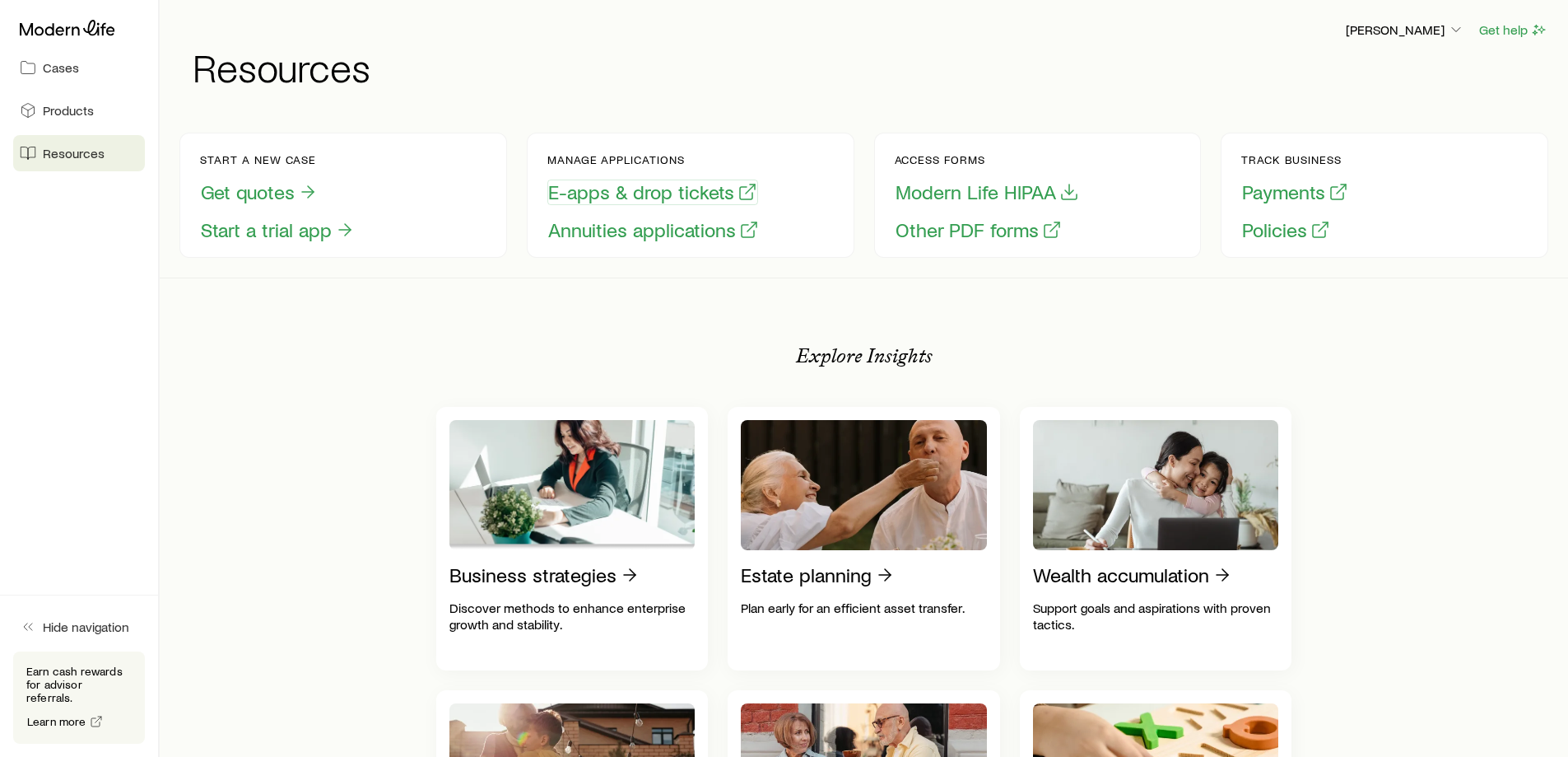
click at [671, 194] on button "E-apps & drop tickets" at bounding box center [652, 192] width 211 height 26
click at [606, 197] on button "E-apps & drop tickets" at bounding box center [652, 192] width 211 height 26
click at [655, 188] on button "E-apps & drop tickets" at bounding box center [652, 192] width 211 height 26
click at [624, 197] on button "E-apps & drop tickets" at bounding box center [652, 192] width 211 height 26
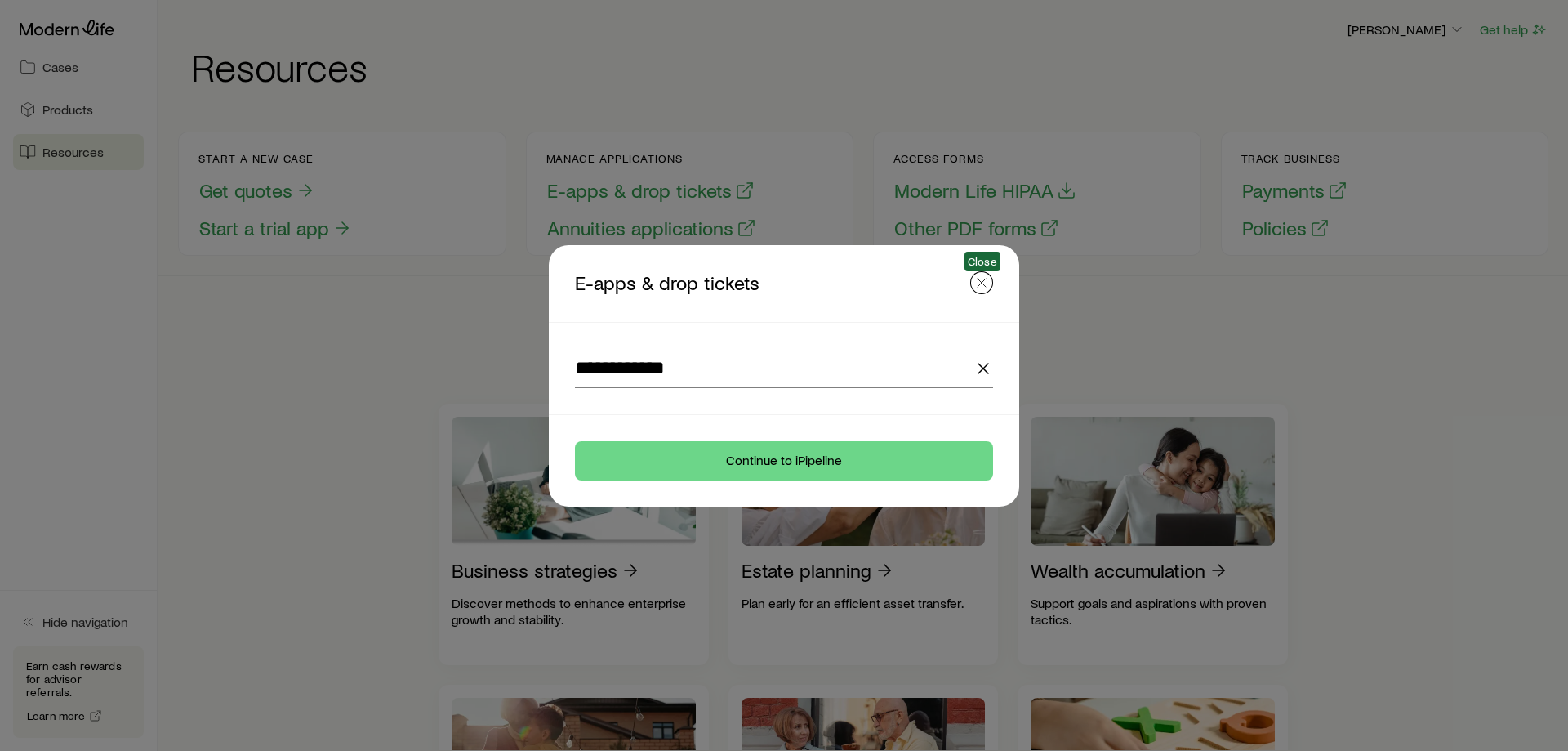
click at [980, 281] on line "button" at bounding box center [981, 282] width 8 height 8
